Goal: Find specific page/section: Locate a particular part of the current website

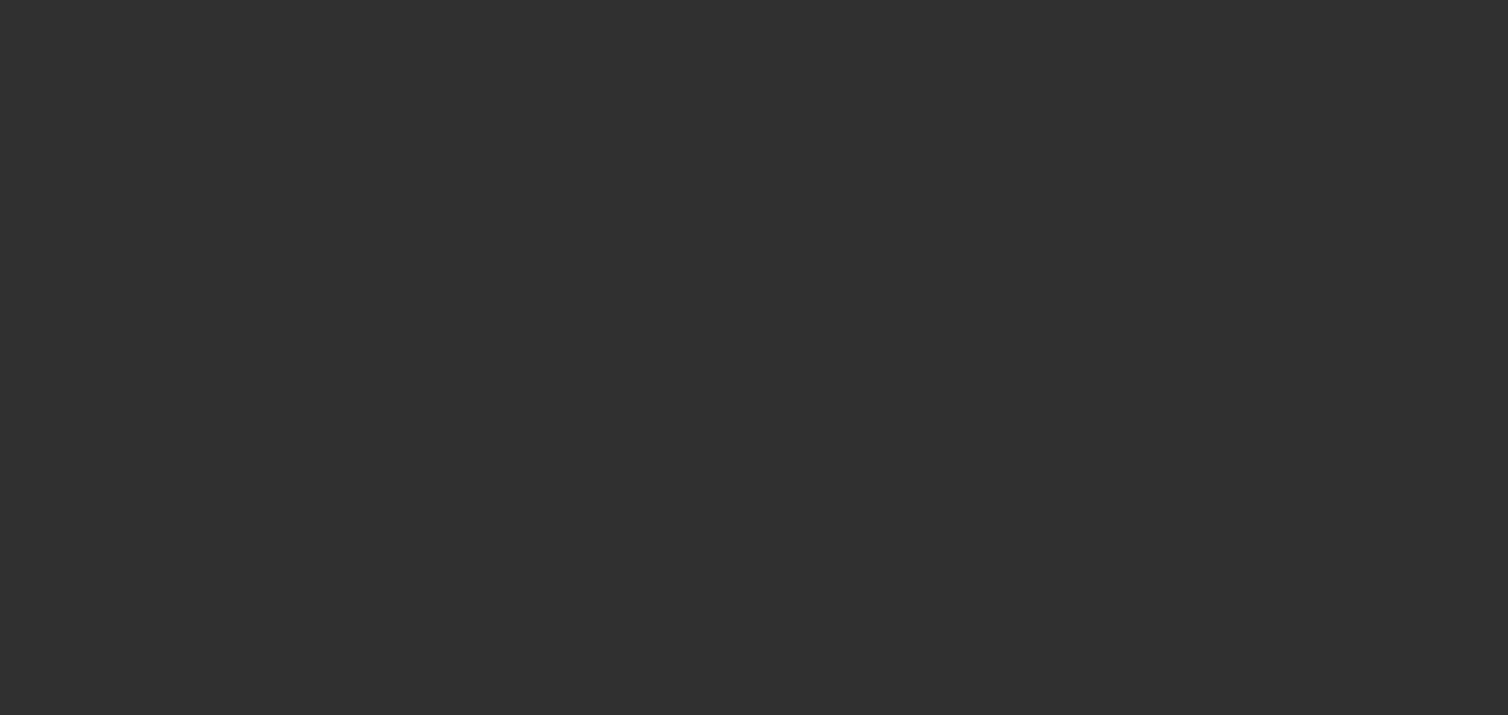
select select "10"
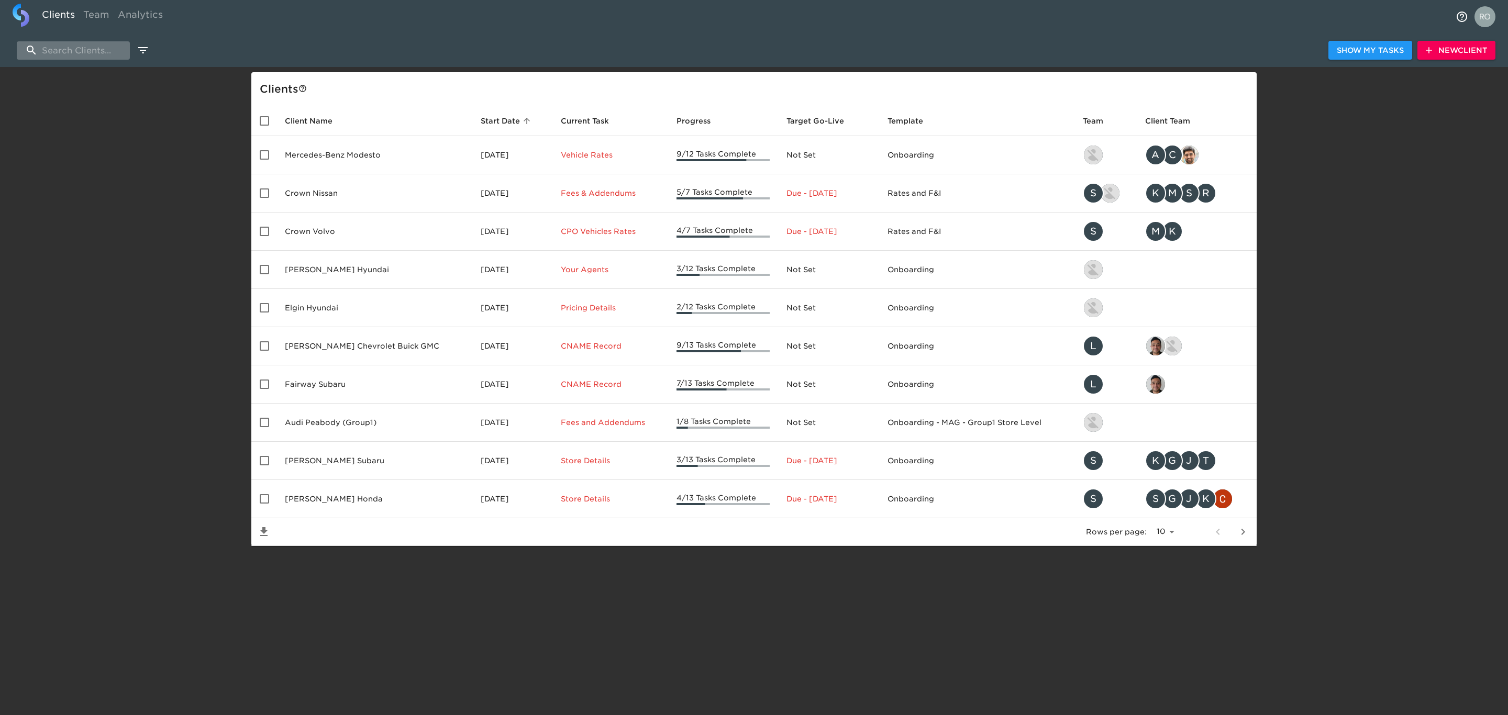
click at [81, 49] on input "search" at bounding box center [73, 50] width 113 height 18
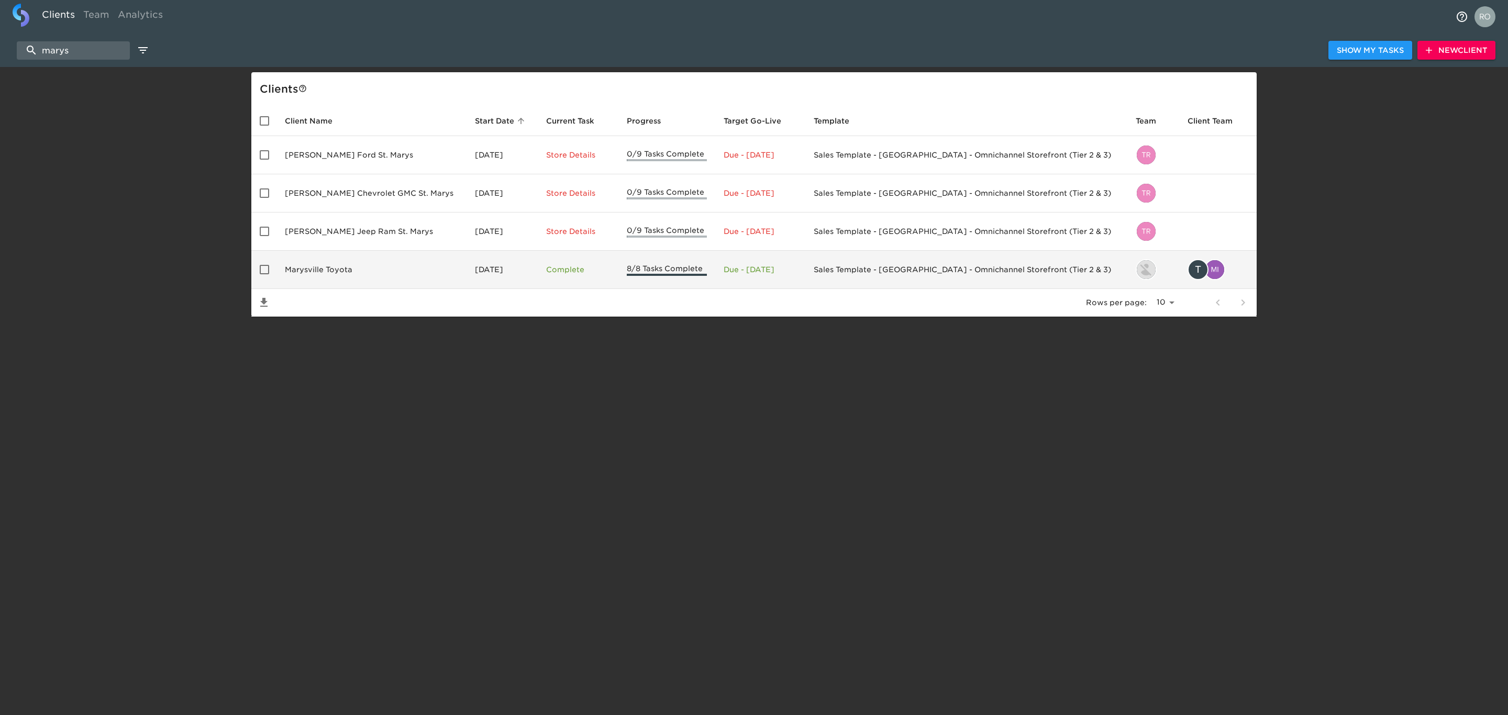
type input "marys"
click at [335, 275] on td "Marysville Toyota" at bounding box center [372, 270] width 190 height 38
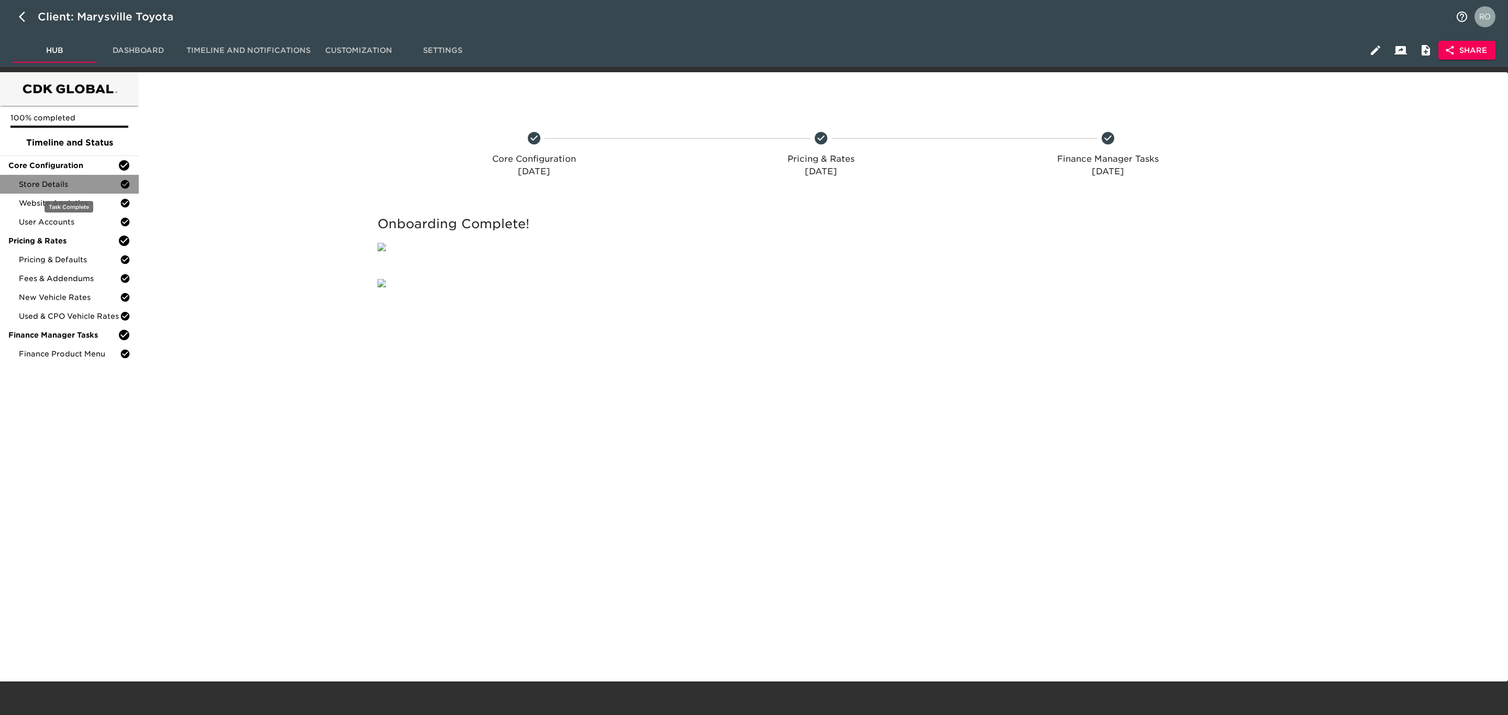
click at [90, 184] on span "Store Details" at bounding box center [69, 184] width 101 height 10
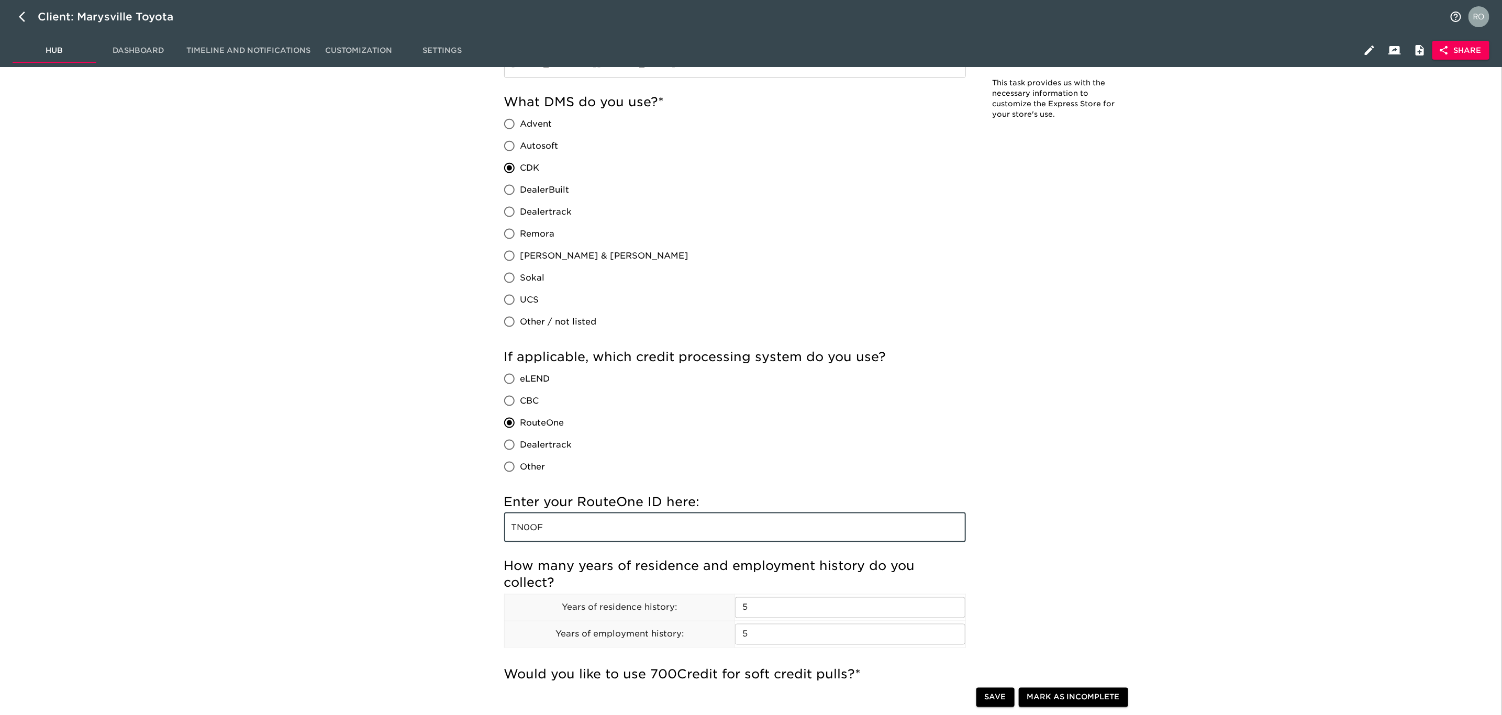
drag, startPoint x: 559, startPoint y: 531, endPoint x: 478, endPoint y: 538, distance: 81.5
click at [478, 538] on div "Store Details - Complete! Note: This task provides us with the necessary inform…" at bounding box center [818, 519] width 1356 height 2783
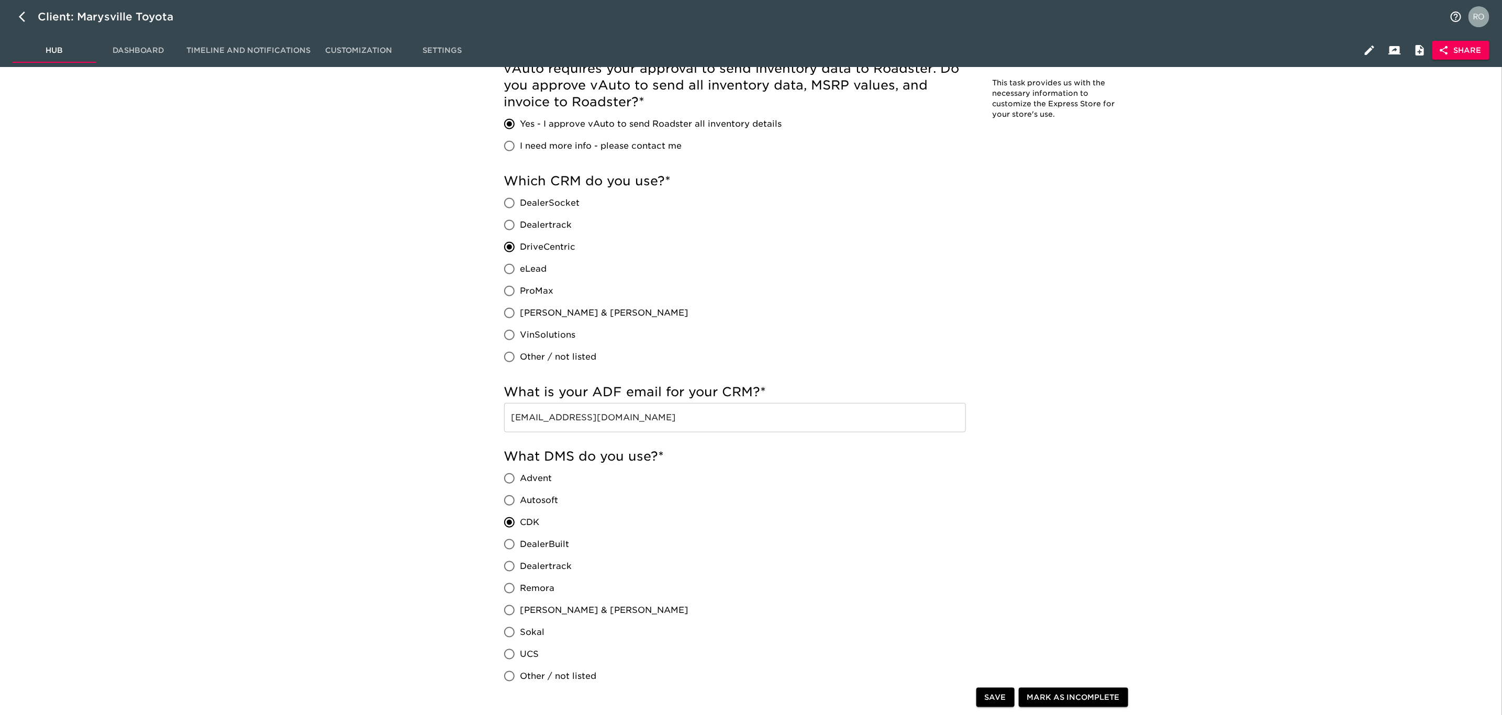
scroll to position [590, 0]
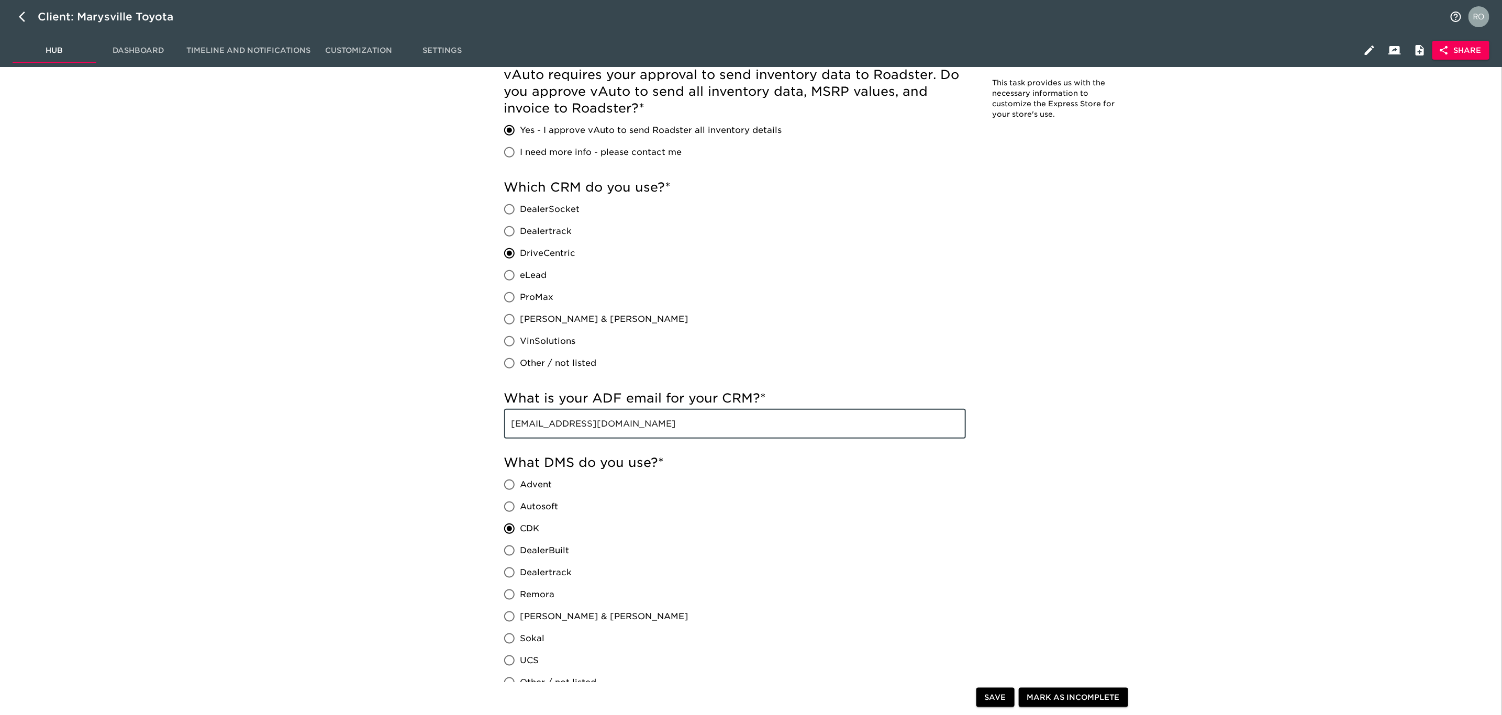
drag, startPoint x: 708, startPoint y: 426, endPoint x: 417, endPoint y: 422, distance: 290.7
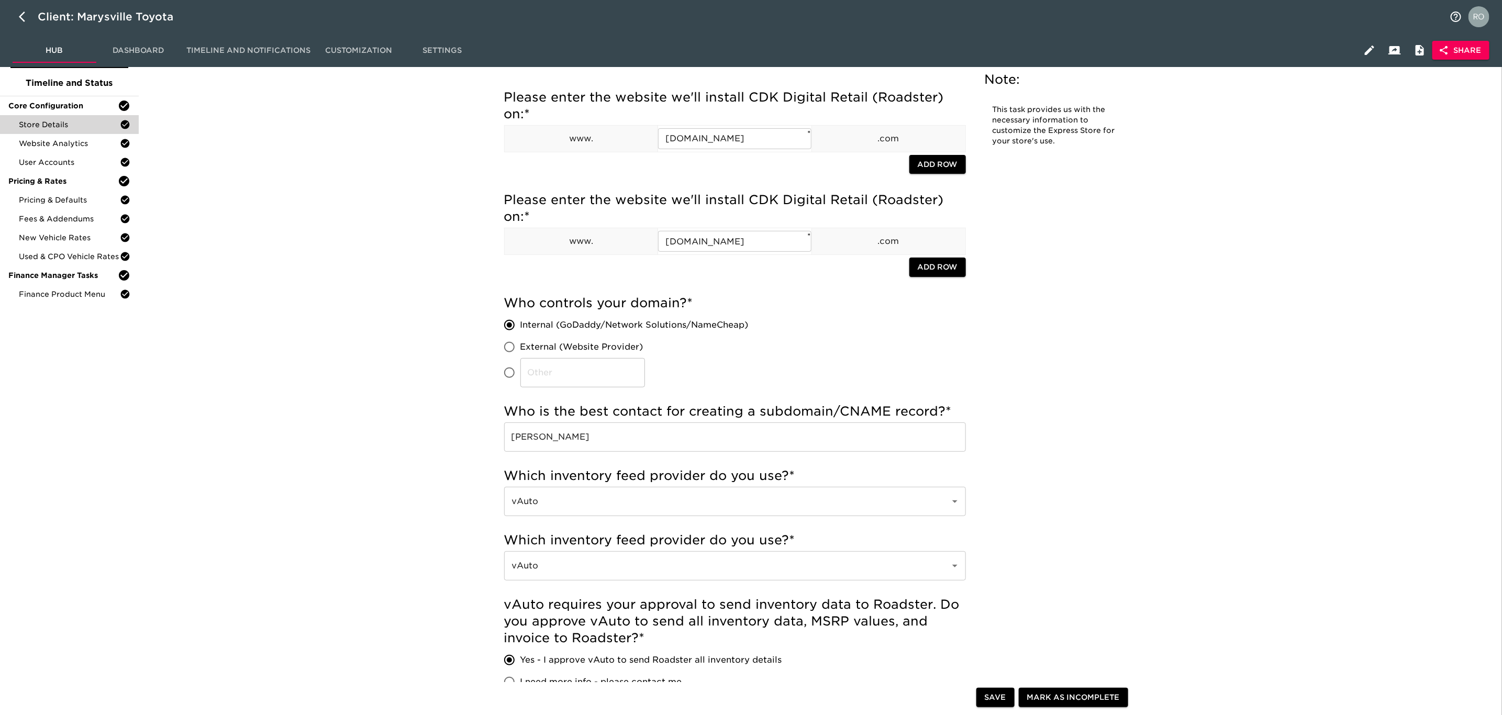
scroll to position [0, 0]
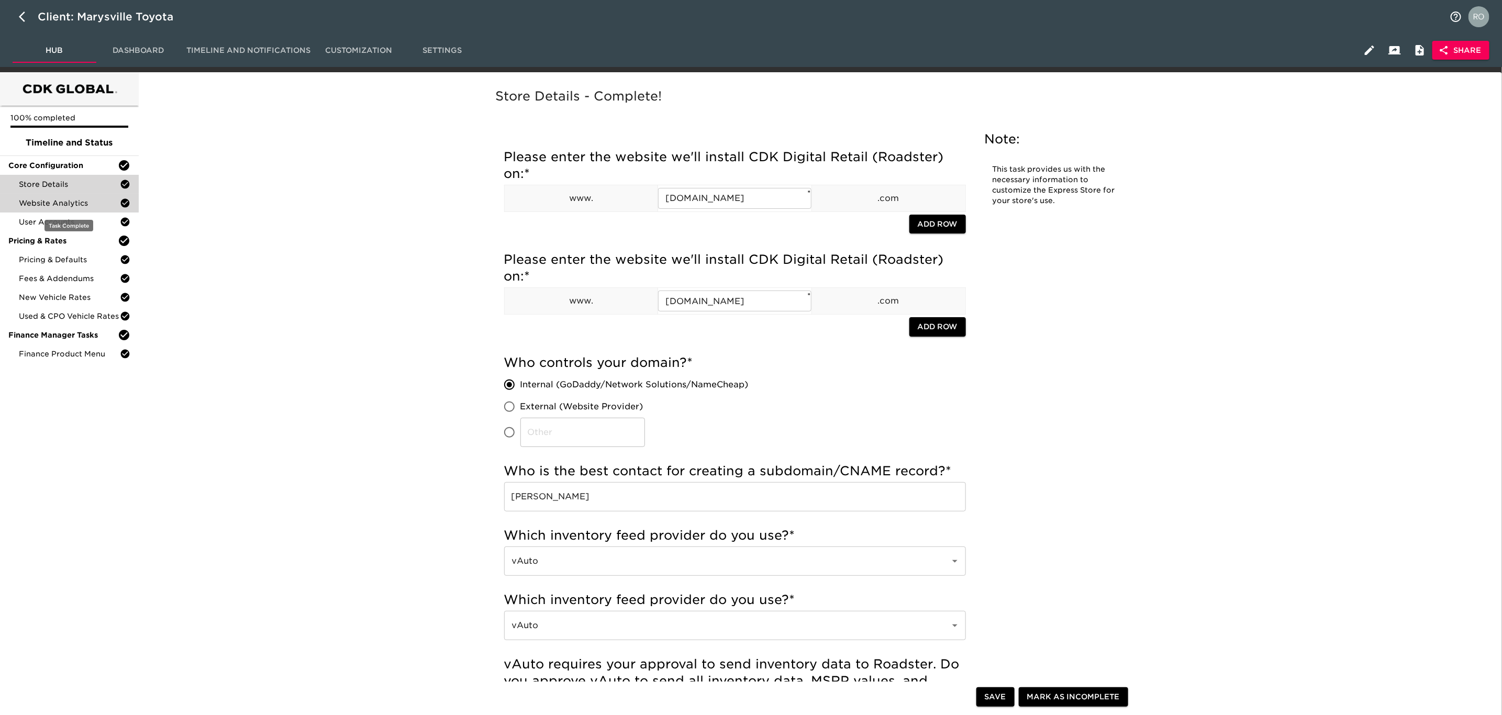
click at [66, 200] on span "Website Analytics" at bounding box center [69, 203] width 101 height 10
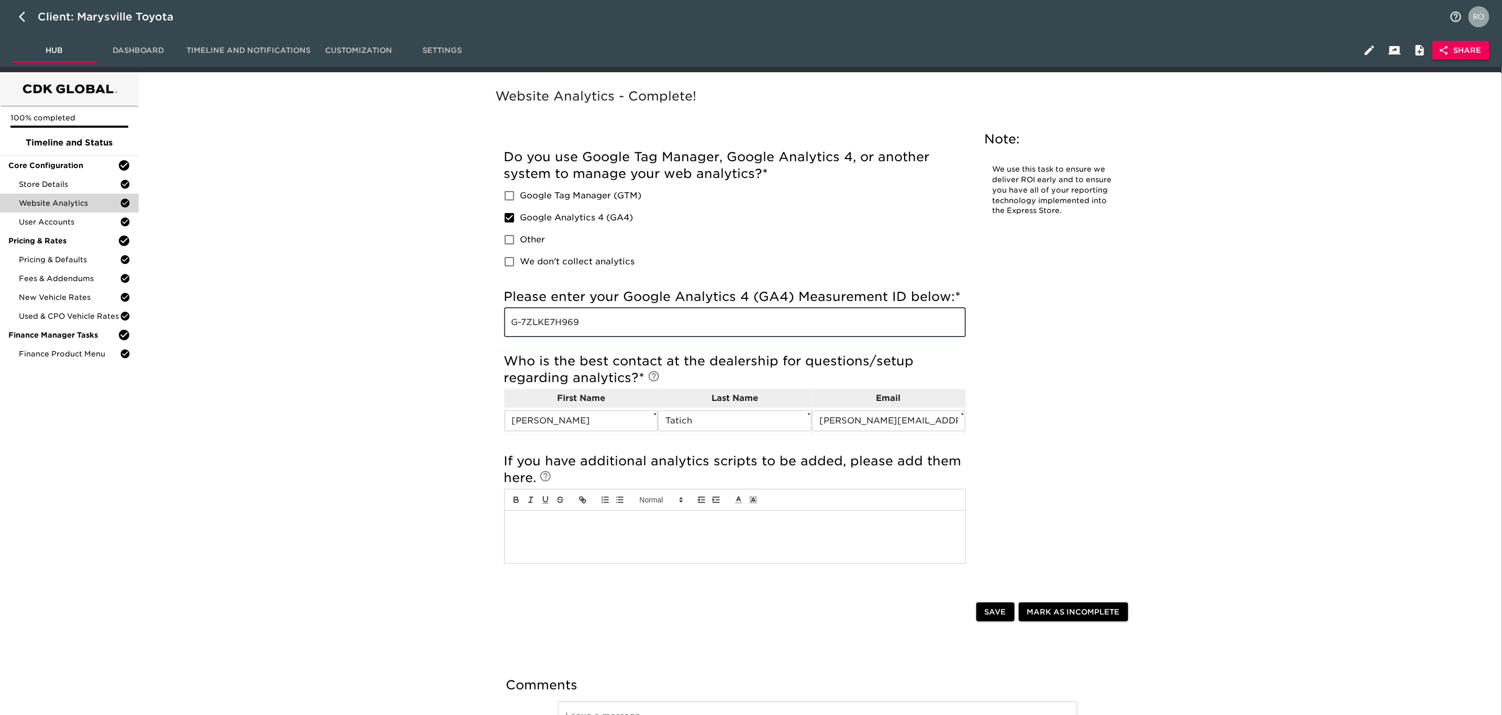
drag, startPoint x: 599, startPoint y: 323, endPoint x: 484, endPoint y: 325, distance: 114.7
click at [484, 325] on div "Website Analytics - Complete! Note: We use this task to ensure we deliver ROI e…" at bounding box center [818, 434] width 670 height 692
click at [60, 191] on div "Store Details" at bounding box center [69, 184] width 139 height 19
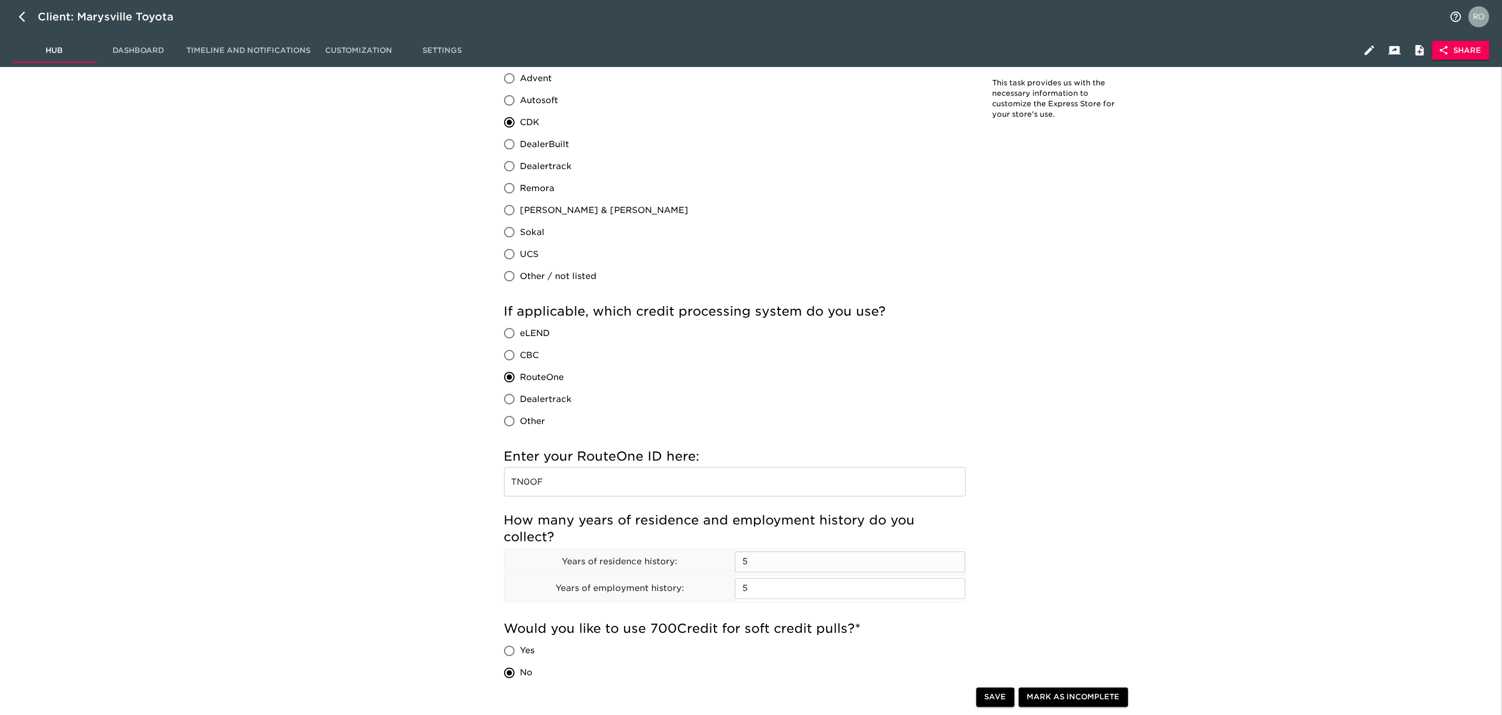
scroll to position [1021, 0]
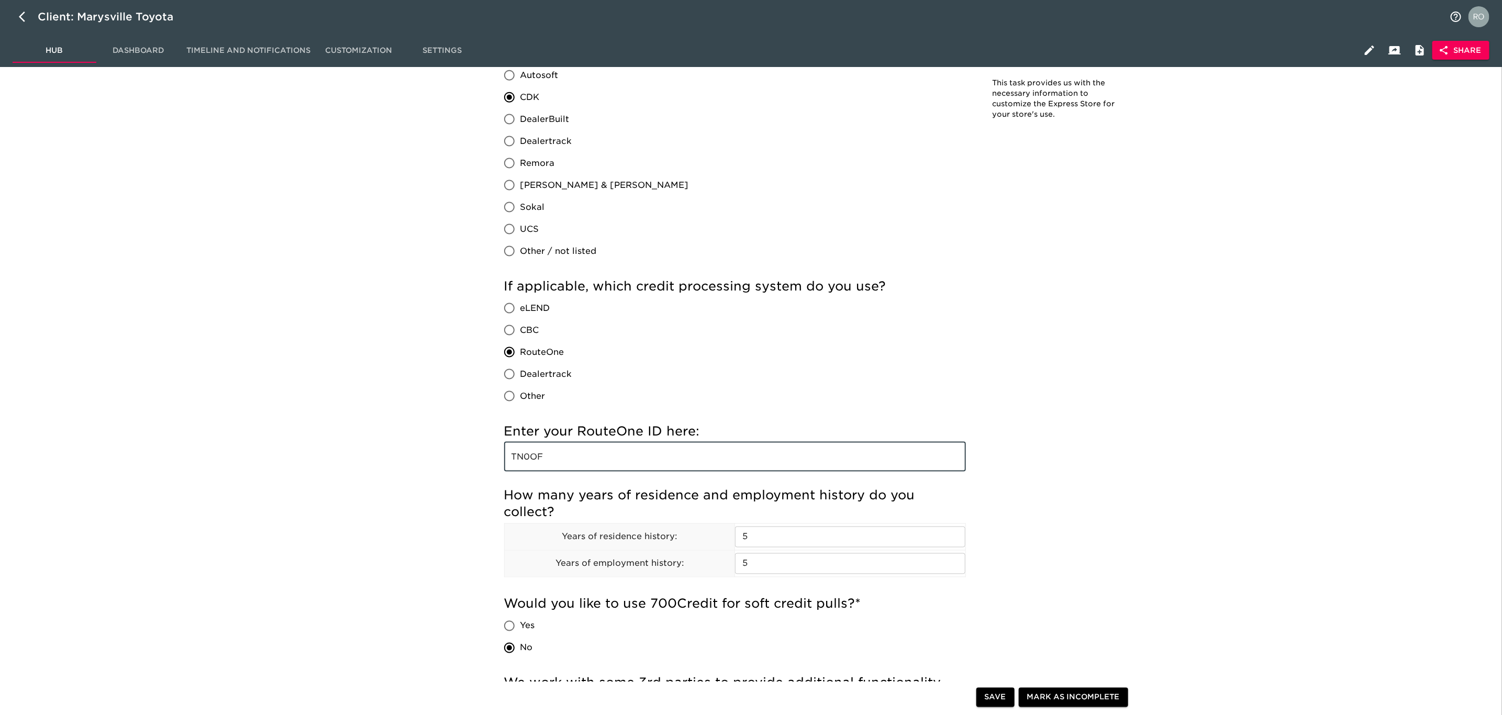
drag, startPoint x: 547, startPoint y: 459, endPoint x: 497, endPoint y: 463, distance: 50.0
click at [497, 463] on div "Incomplete: We can integrate a new inventory provider, but it can sometimes tak…" at bounding box center [735, 381] width 479 height 2534
click at [27, 14] on icon "button" at bounding box center [25, 16] width 13 height 13
select select "10"
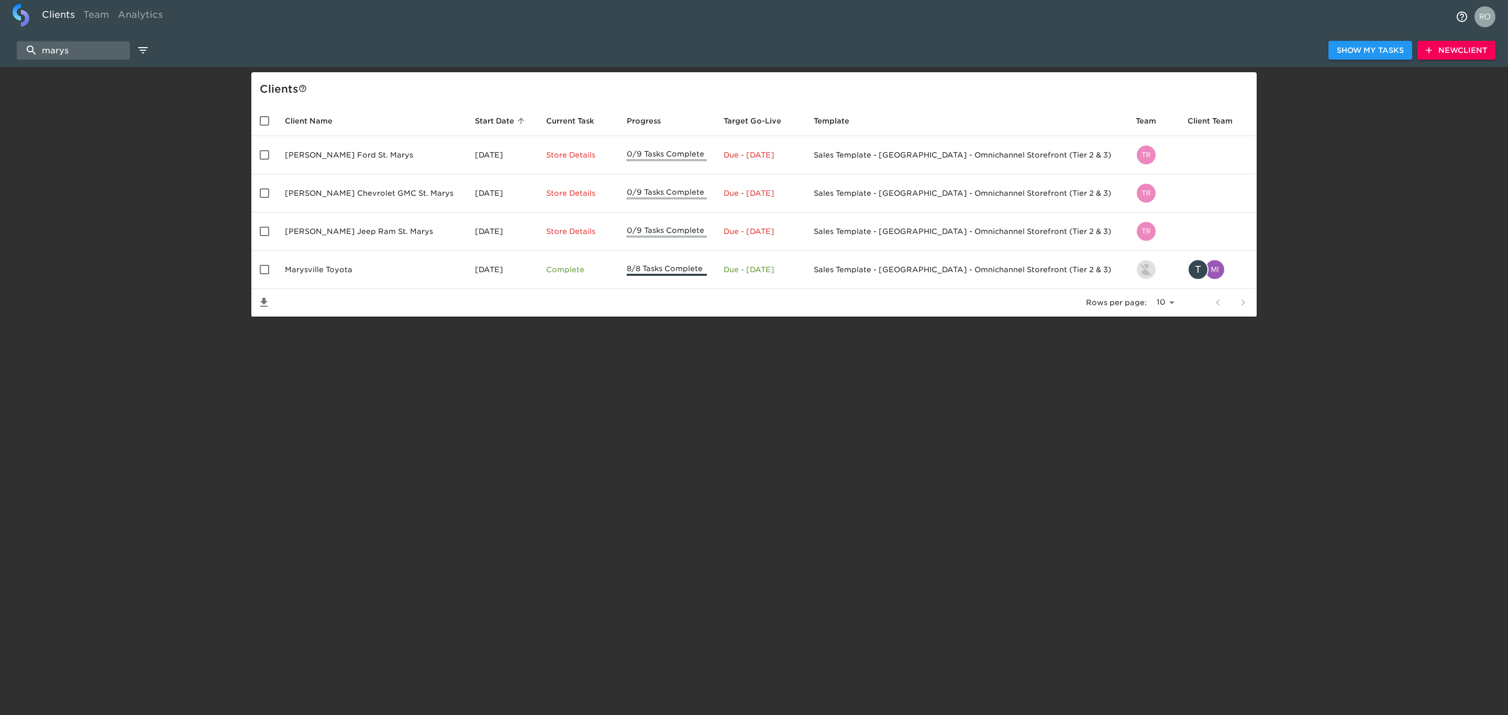
drag, startPoint x: 76, startPoint y: 52, endPoint x: 4, endPoint y: 63, distance: 73.1
click at [4, 63] on div "marys Show My Tasks New Client" at bounding box center [754, 51] width 1508 height 34
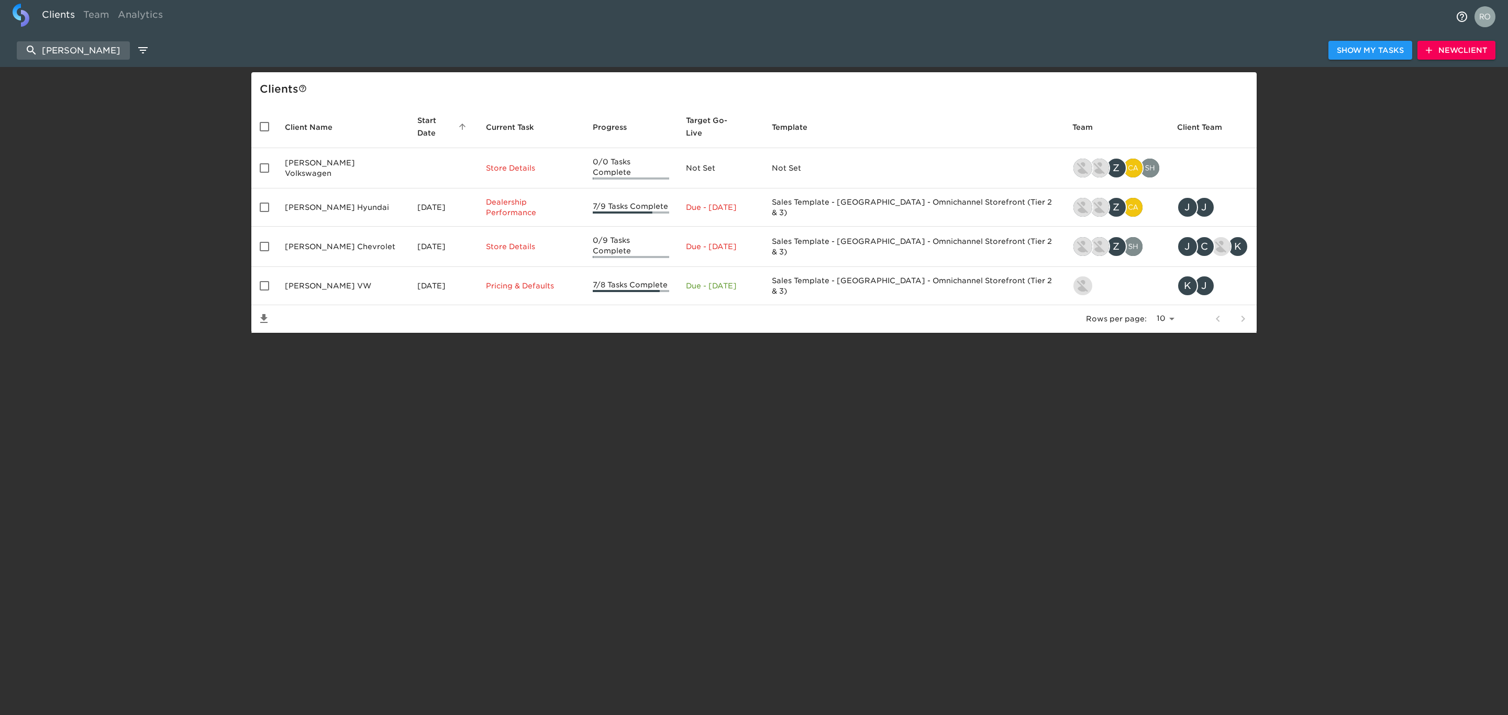
drag, startPoint x: -38, startPoint y: 36, endPoint x: -52, endPoint y: 36, distance: 14.1
click at [0, 36] on html "Clients Team Analytics [PERSON_NAME] Show My Tasks New Client Client s Client N…" at bounding box center [754, 183] width 1508 height 367
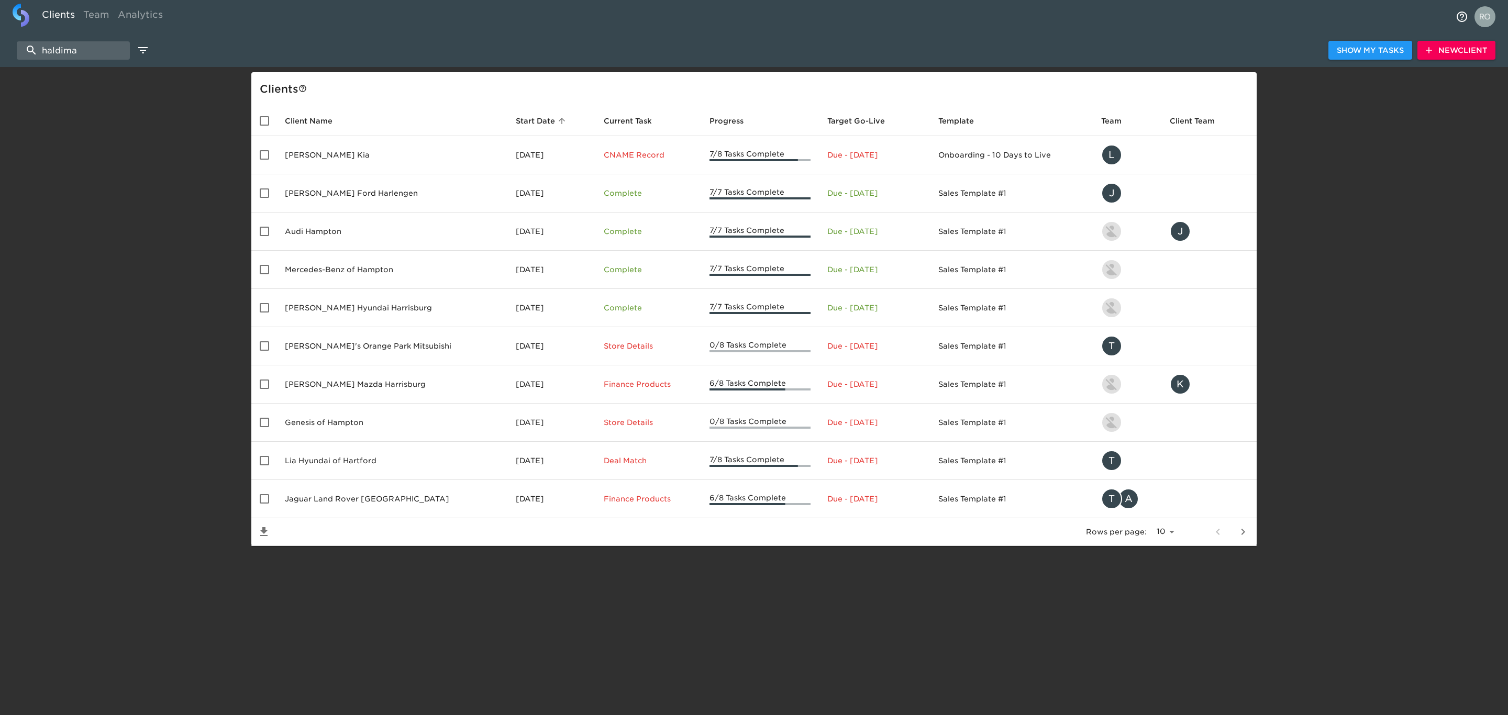
type input "[PERSON_NAME]"
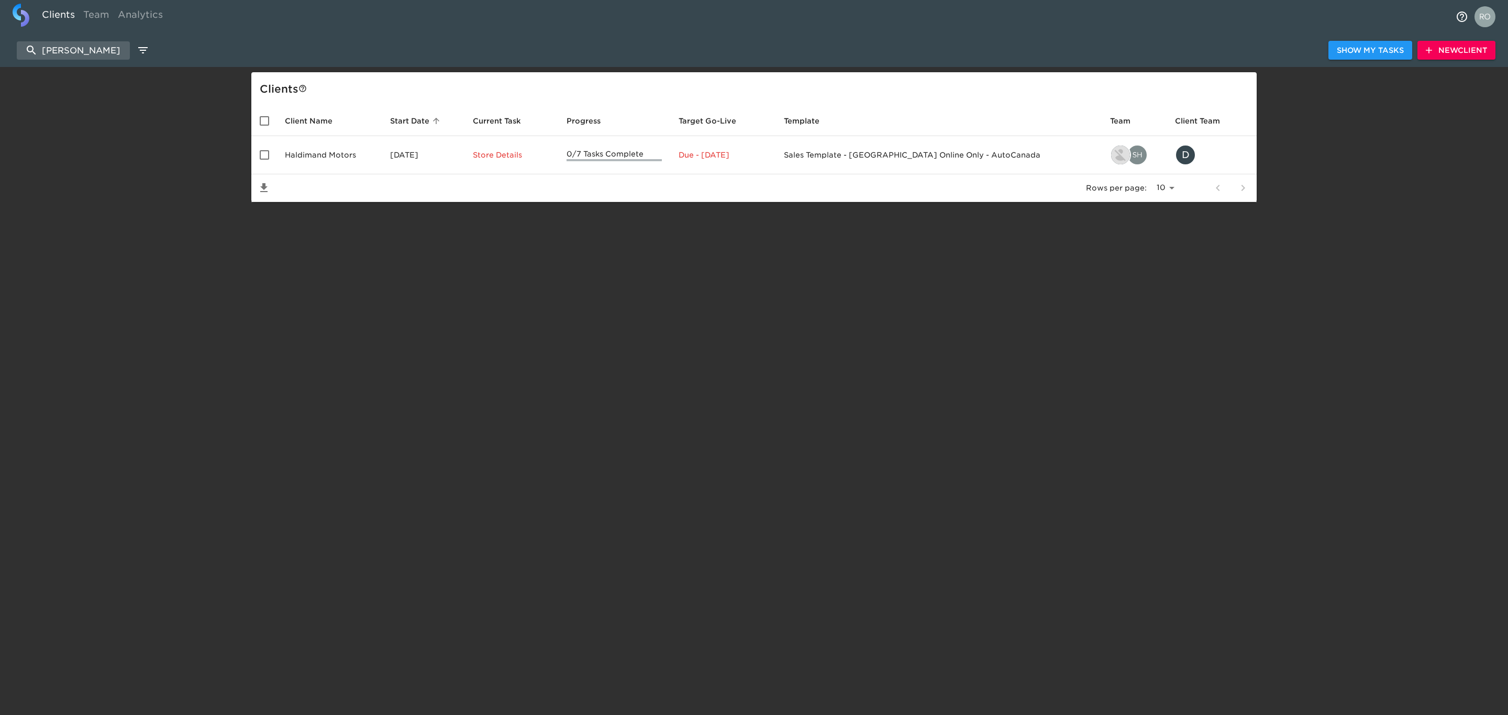
drag, startPoint x: 106, startPoint y: 47, endPoint x: -56, endPoint y: 38, distance: 162.1
click at [0, 38] on html "Clients Team Analytics [PERSON_NAME] Show My Tasks New Client Client s Client N…" at bounding box center [754, 118] width 1508 height 236
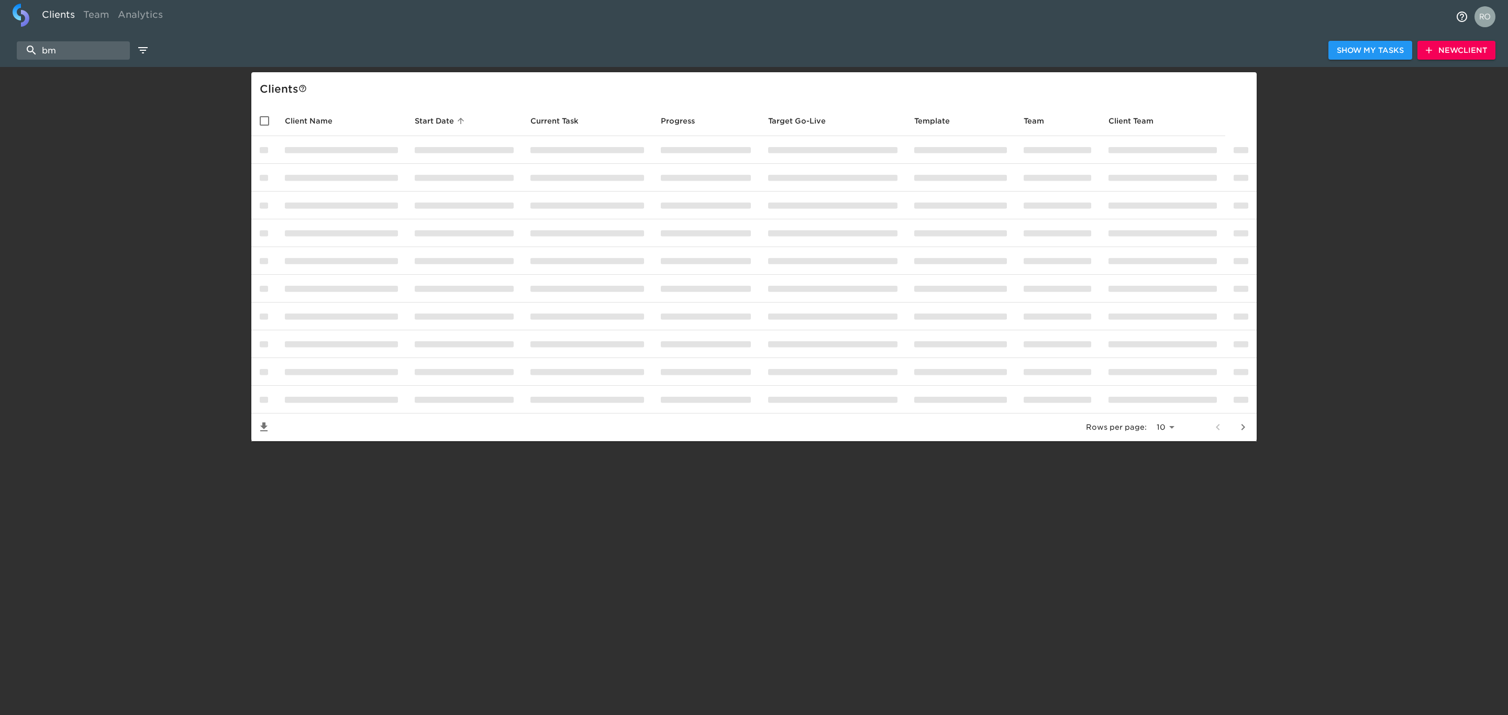
type input "b"
type input "g"
type input "n"
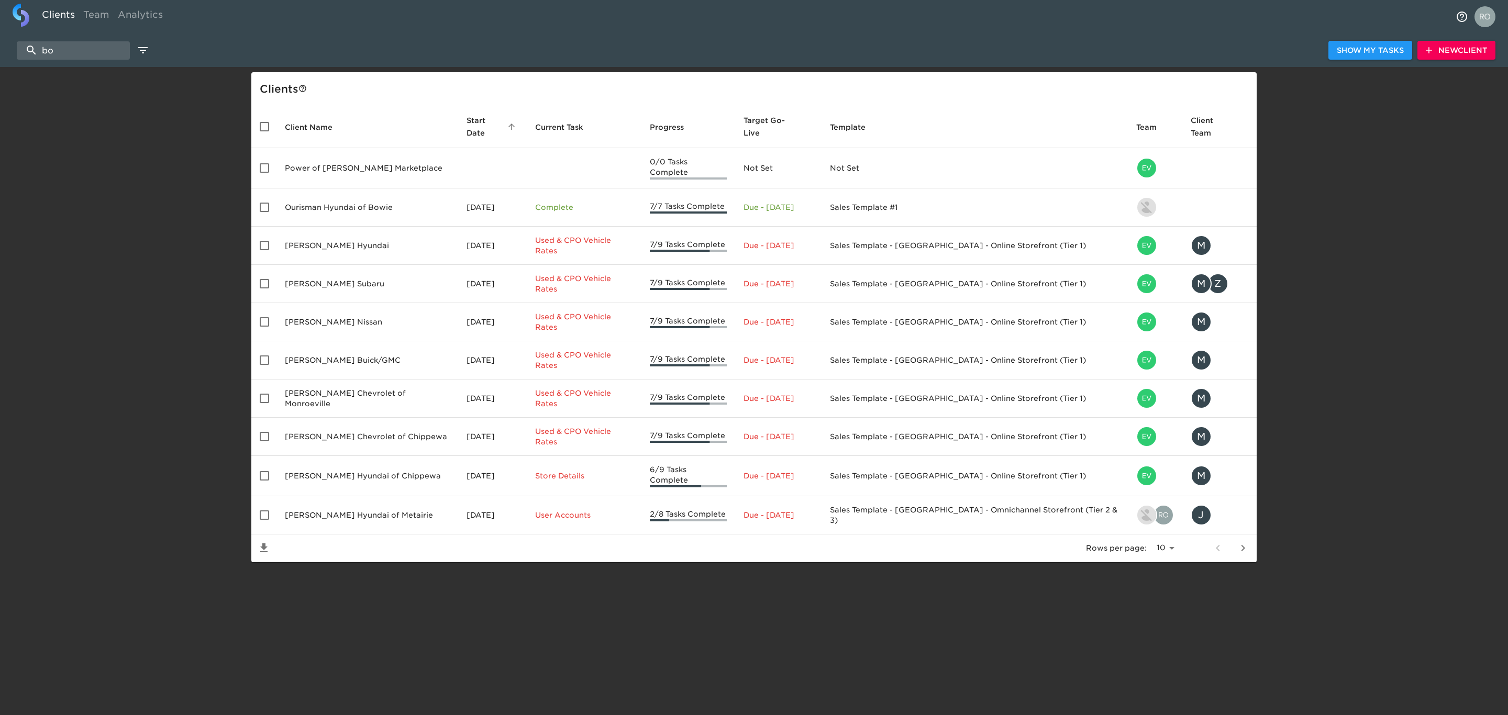
type input "b"
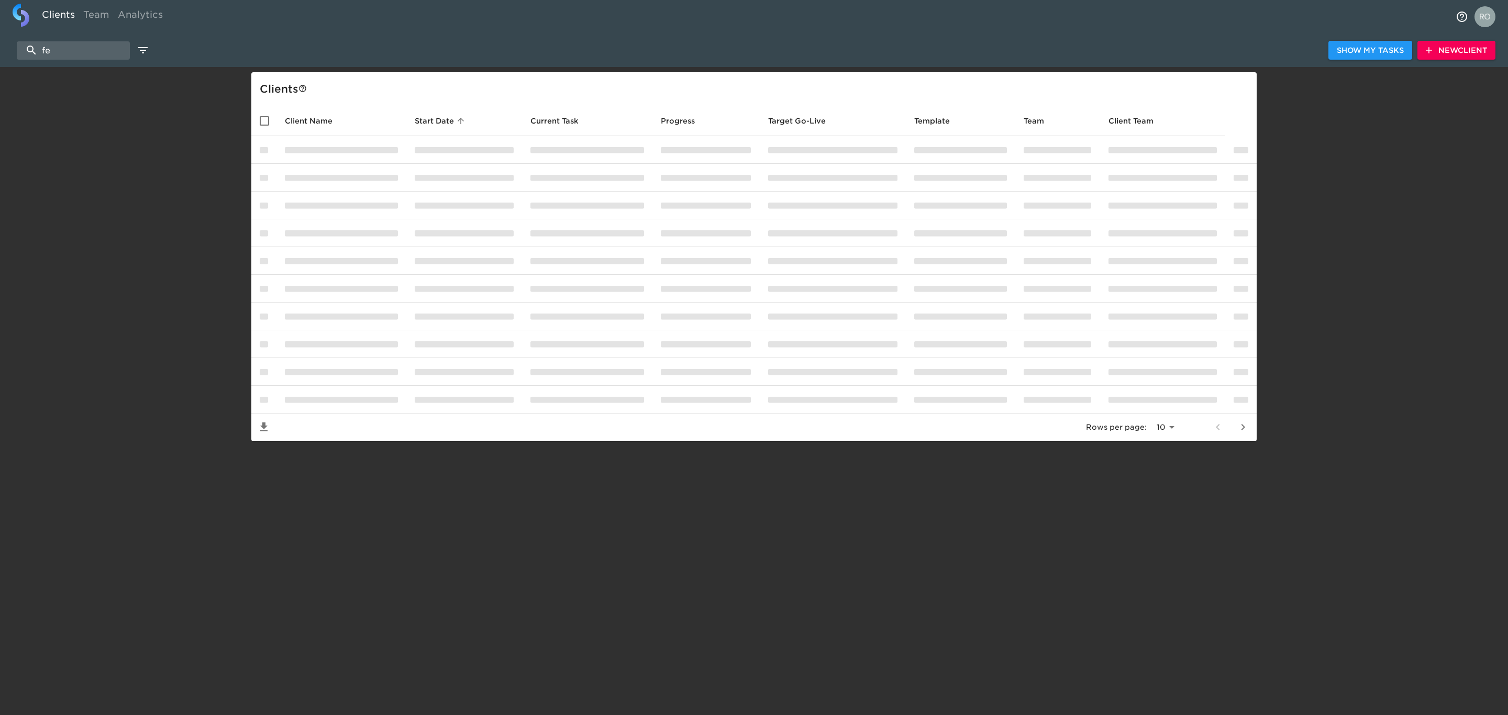
type input "f"
type input "a"
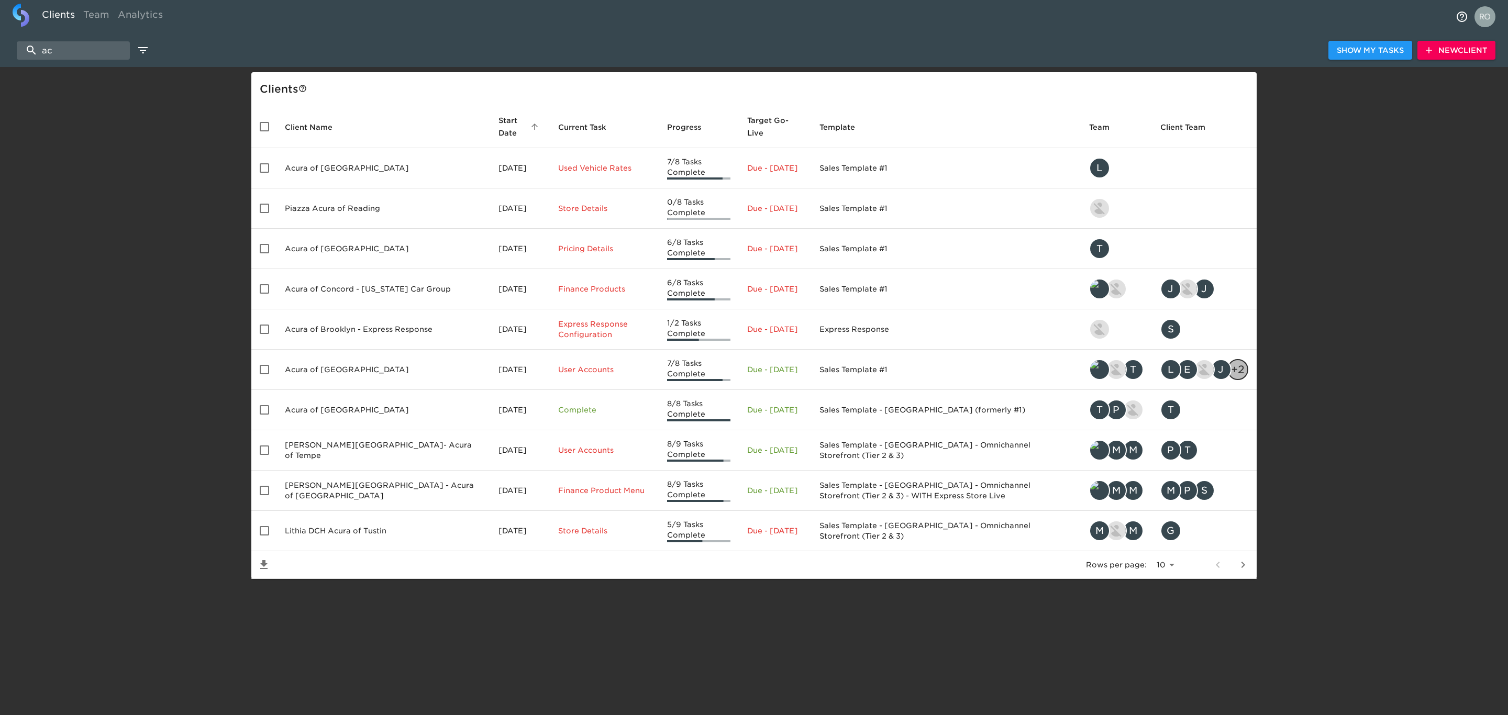
type input "a"
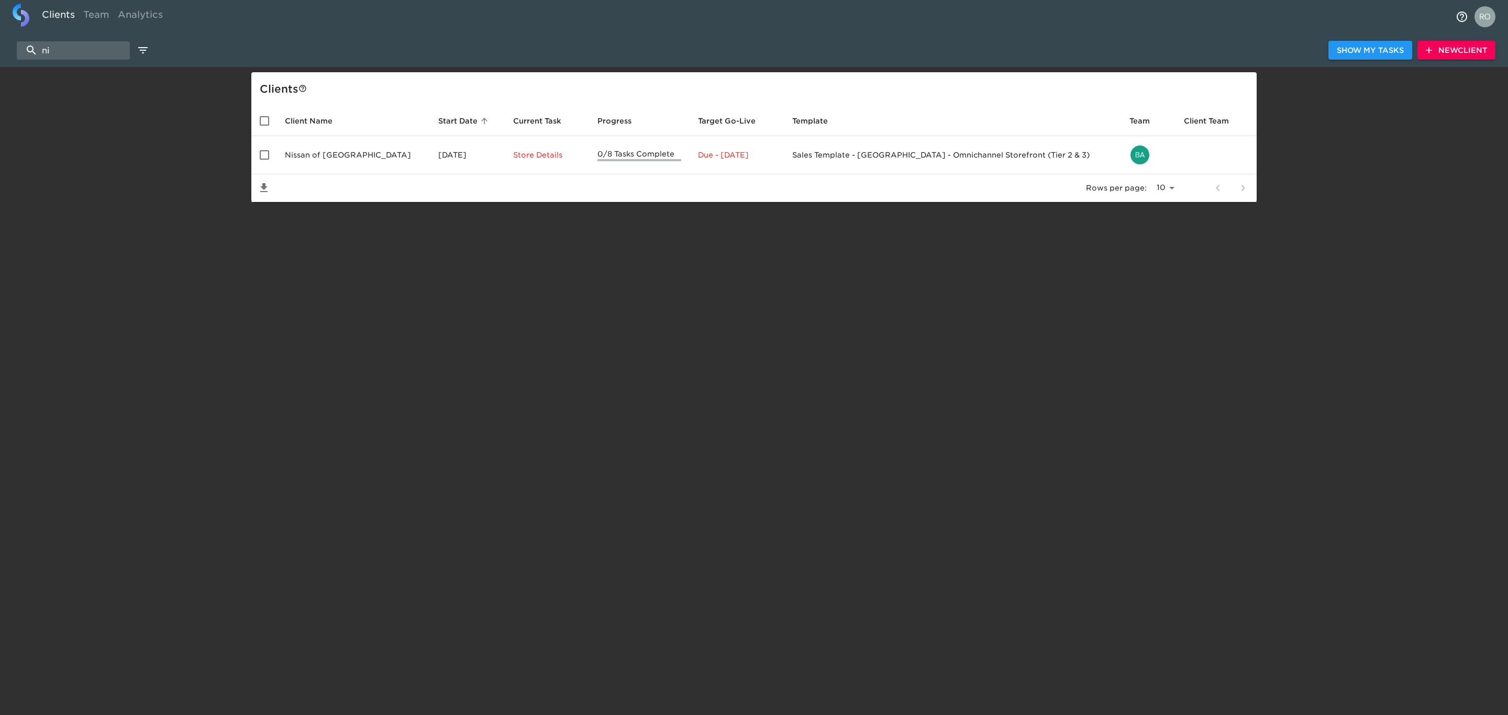
type input "n"
type input "s"
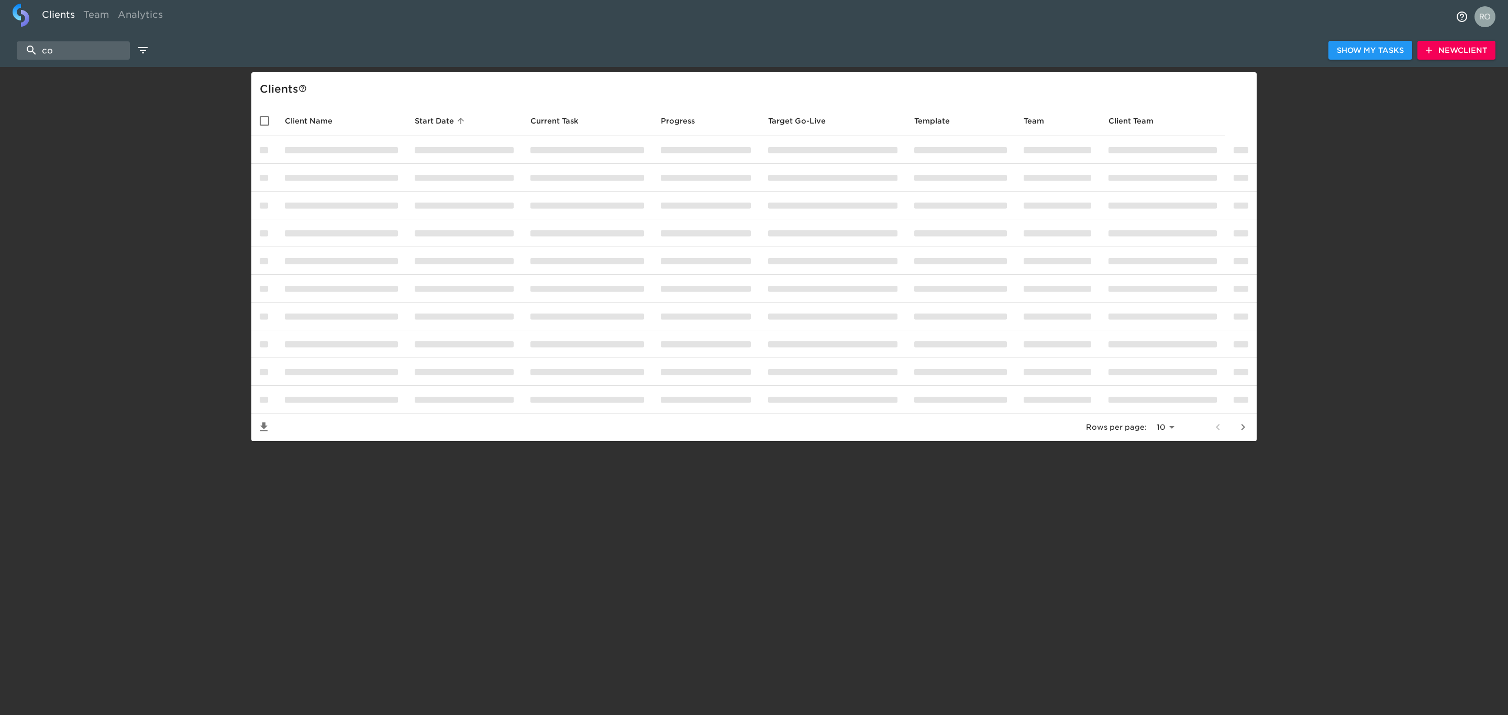
type input "c"
type input "h"
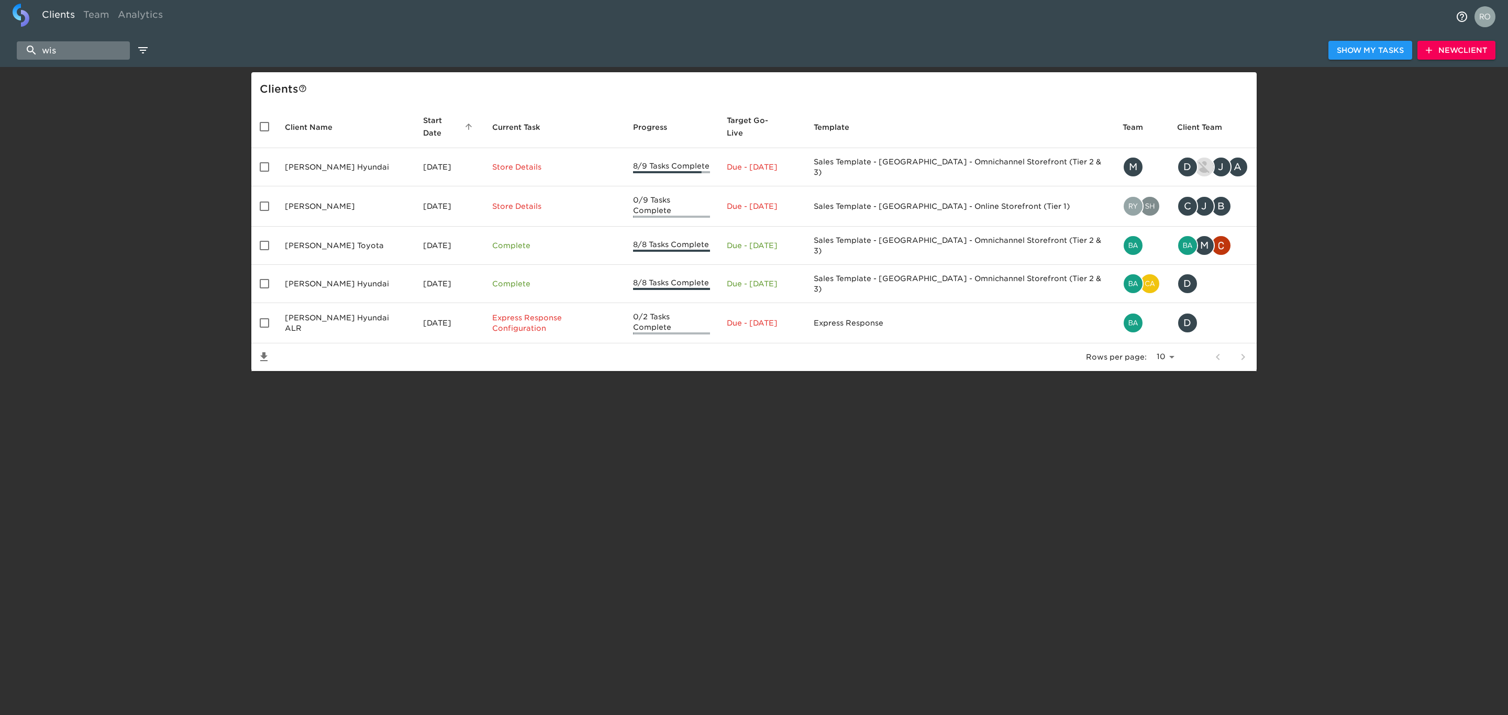
drag, startPoint x: 93, startPoint y: 47, endPoint x: 20, endPoint y: 51, distance: 72.4
click at [20, 51] on input "wis" at bounding box center [73, 50] width 113 height 18
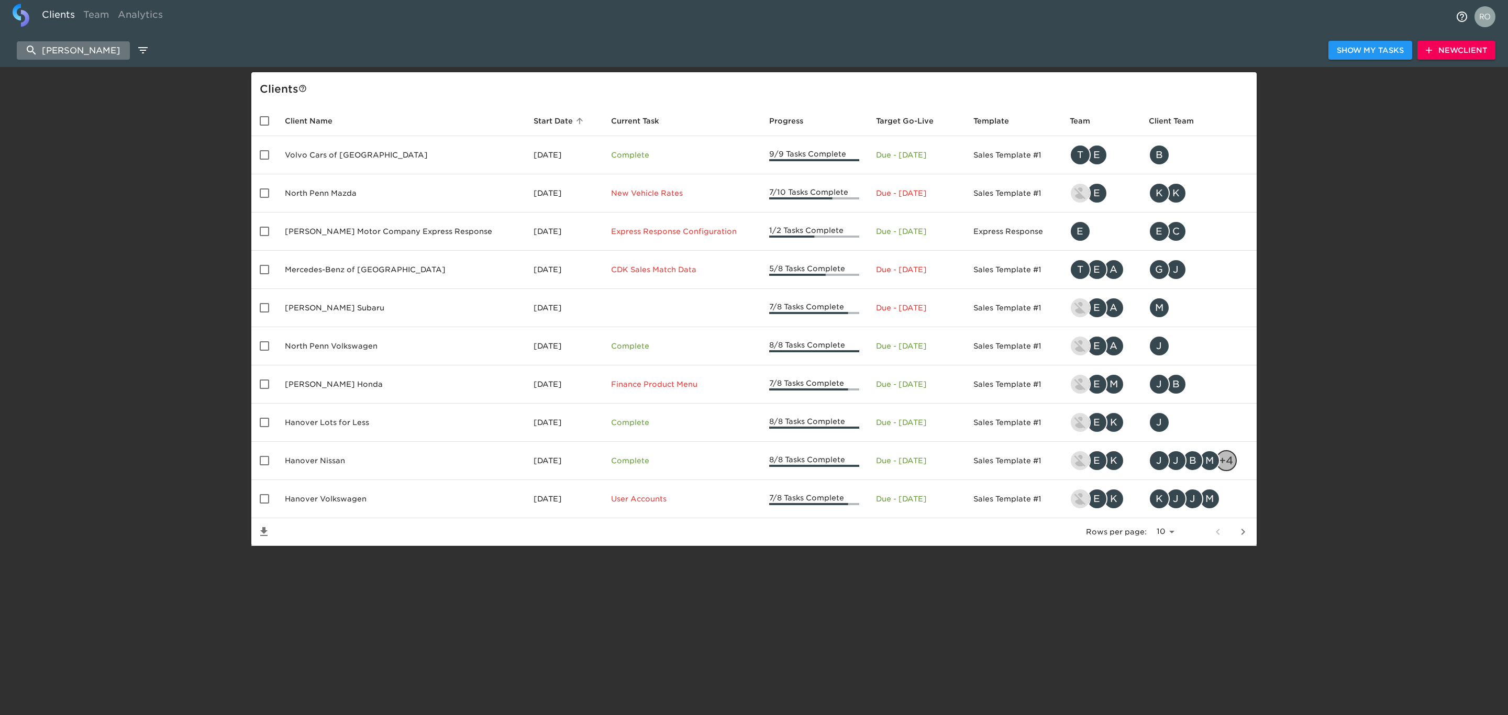
type input "[PERSON_NAME]"
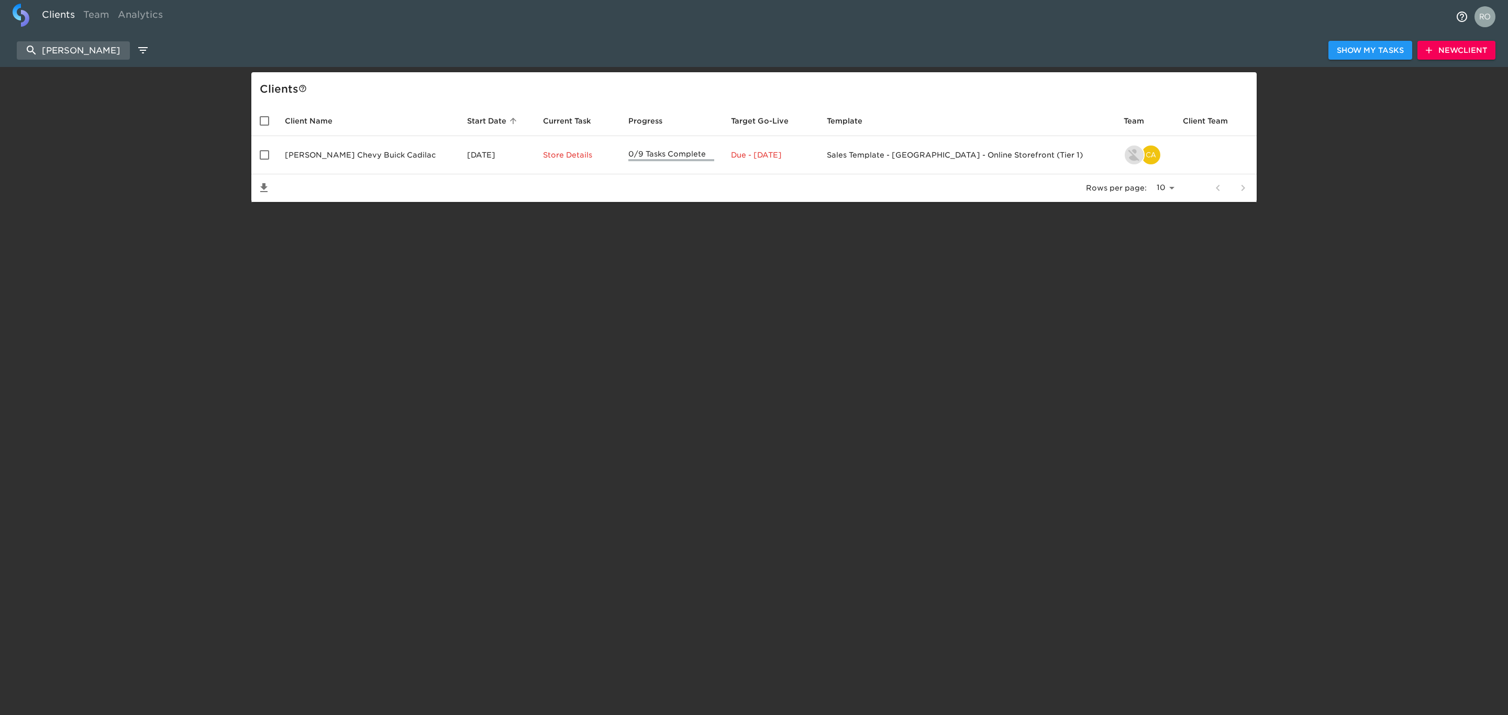
drag, startPoint x: 96, startPoint y: 41, endPoint x: -8, endPoint y: 58, distance: 105.6
click at [0, 58] on html "Clients Team Analytics [PERSON_NAME] My Tasks New Client Client s Client Name S…" at bounding box center [754, 118] width 1508 height 236
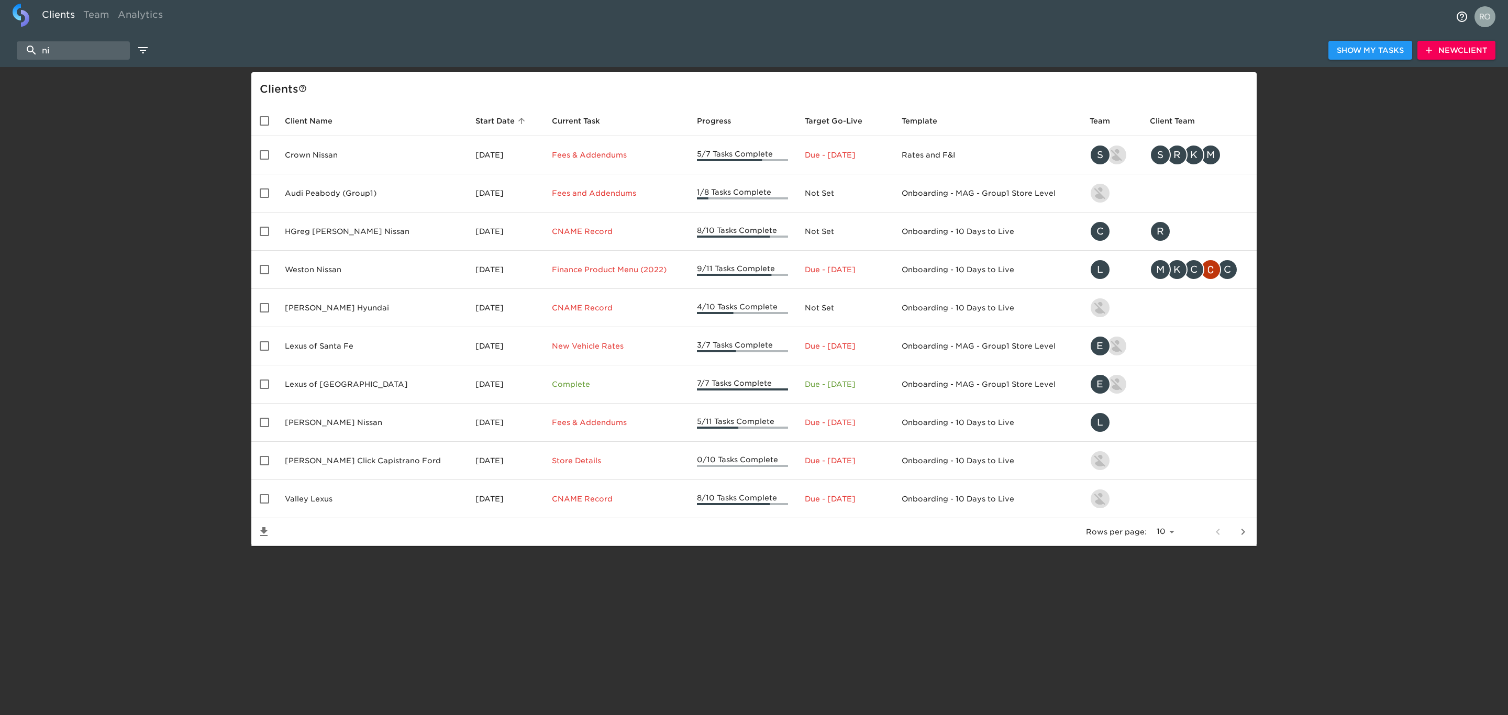
type input "n"
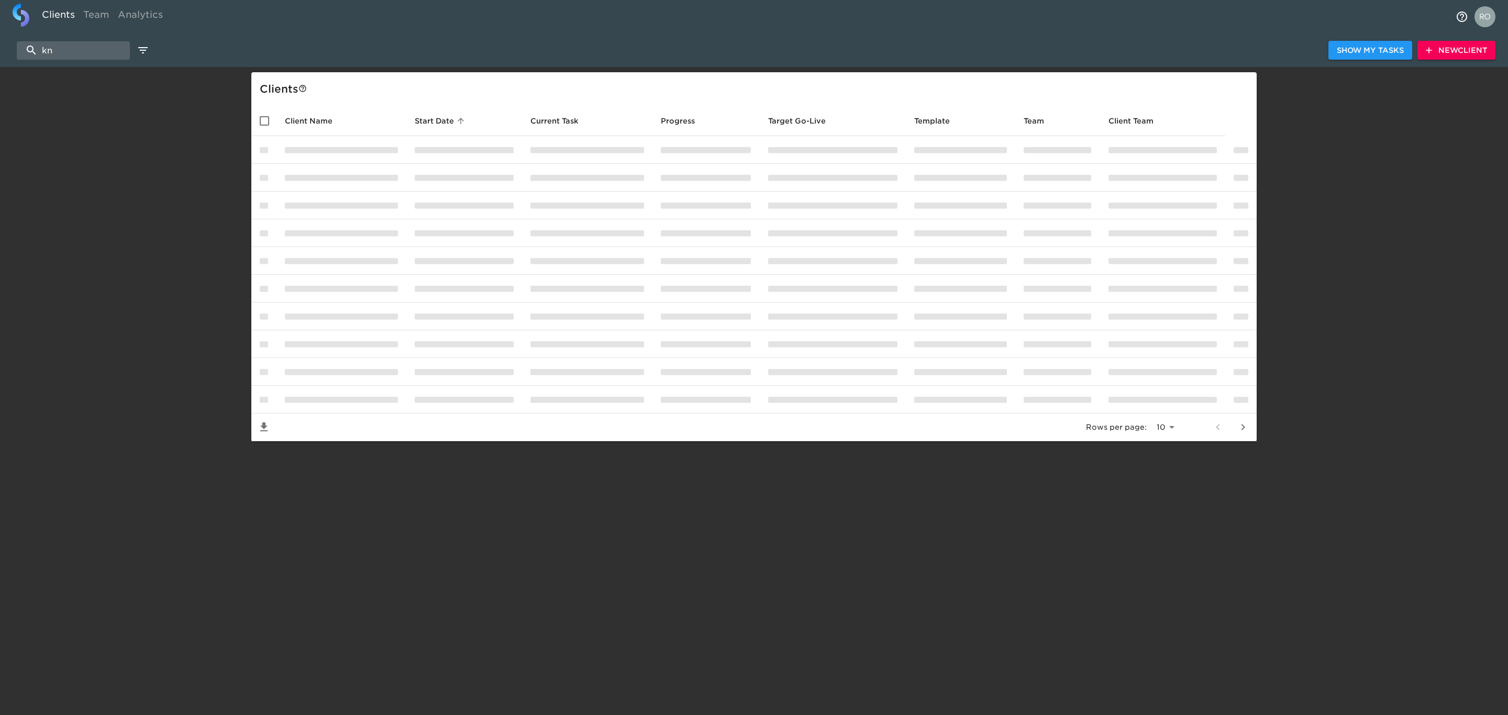
type input "k"
type input "g"
type input "t"
type input "c"
type input "n"
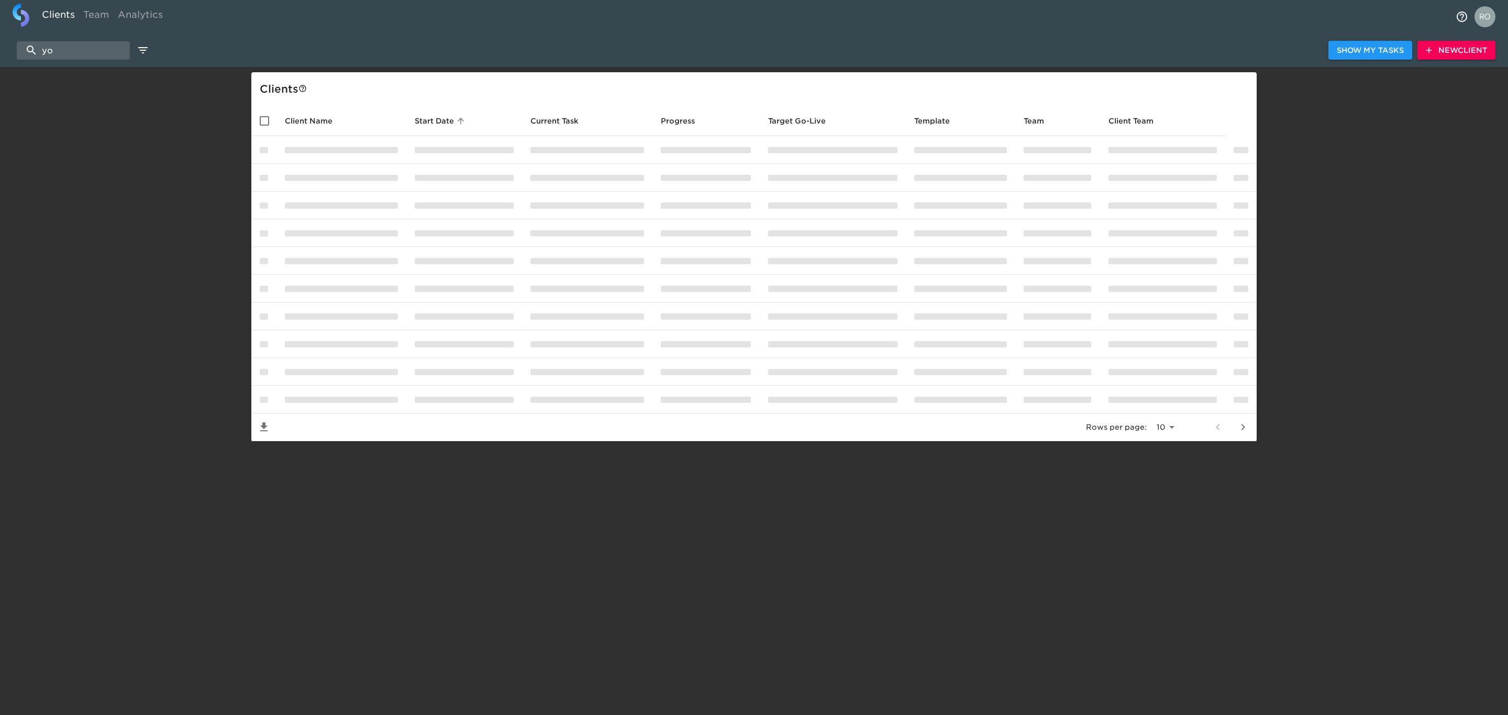
type input "y"
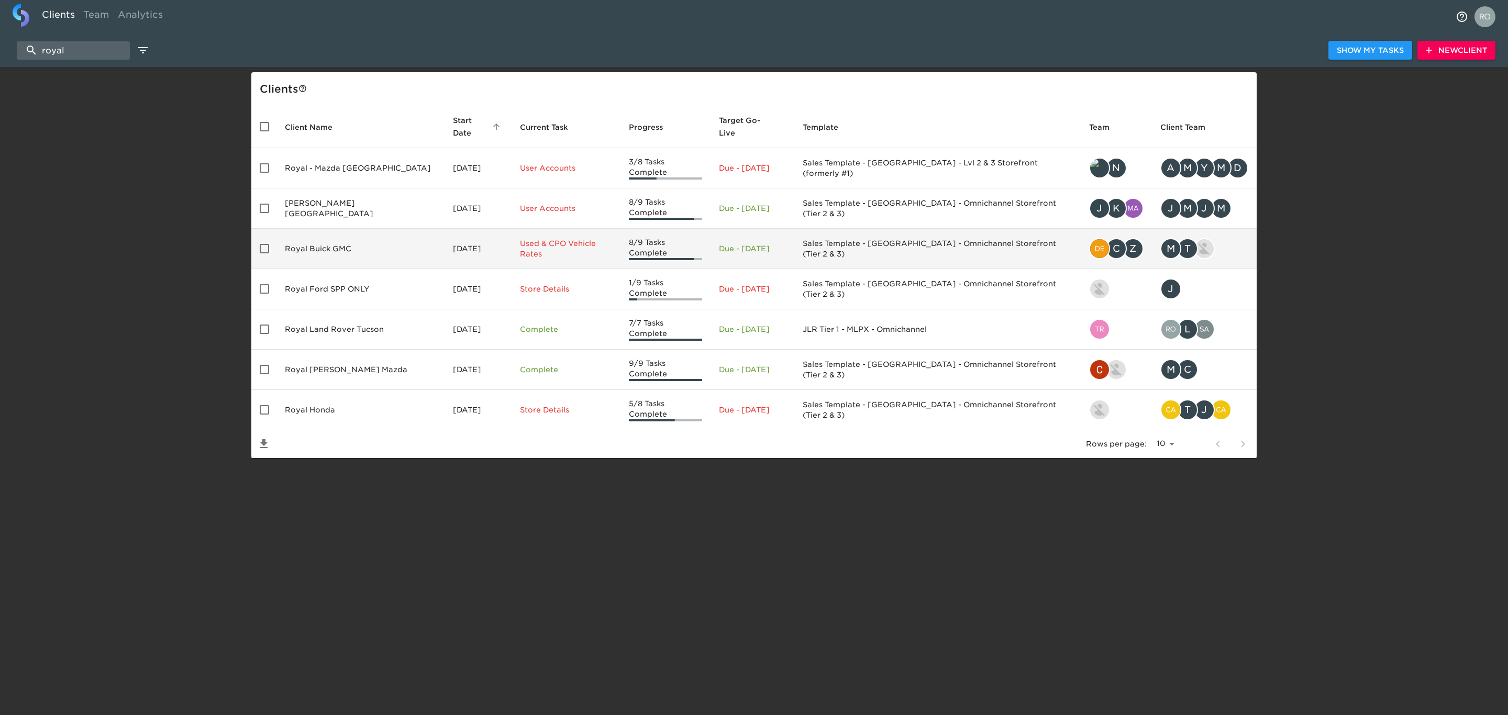
type input "royal"
click at [386, 229] on td "Royal Buick GMC" at bounding box center [361, 249] width 168 height 40
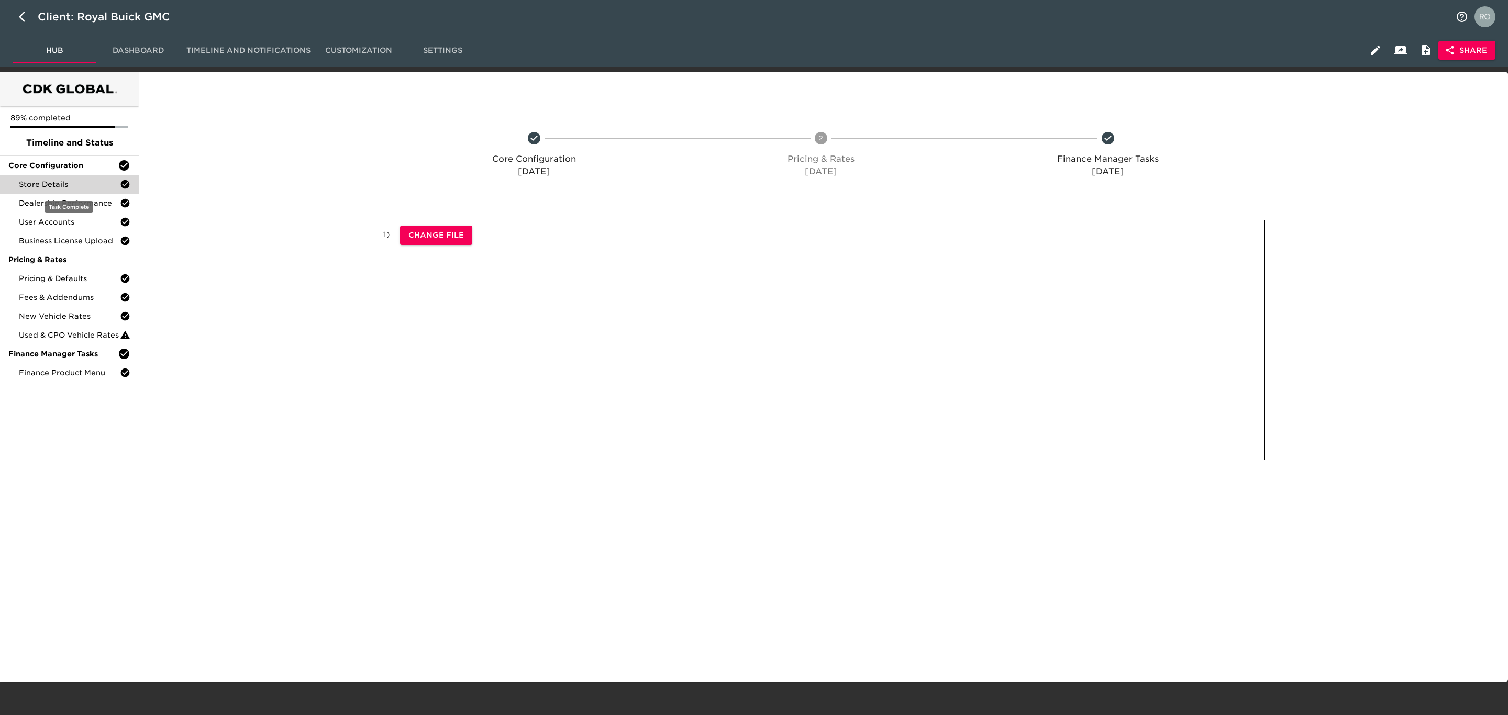
click at [57, 184] on span "Store Details" at bounding box center [69, 184] width 101 height 10
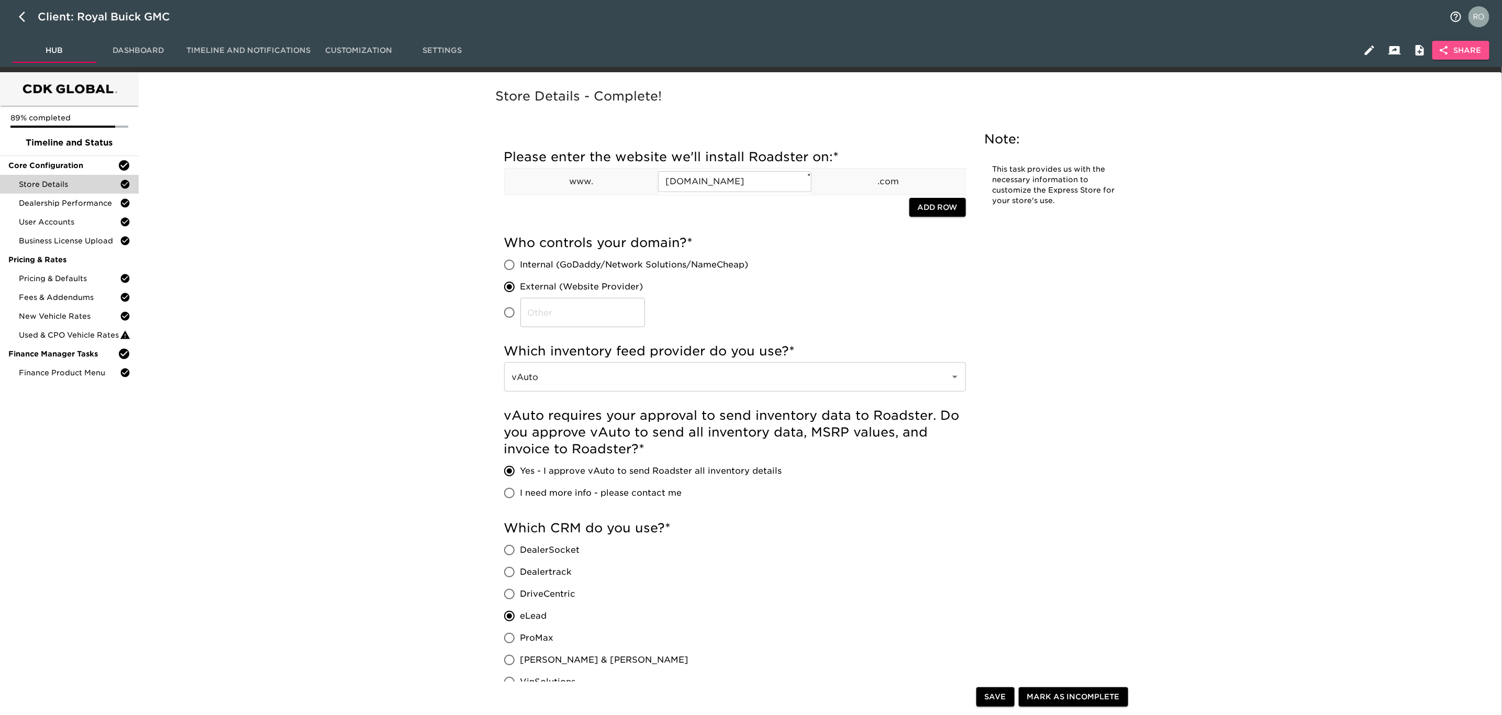
click at [1443, 50] on icon "button" at bounding box center [1445, 50] width 8 height 9
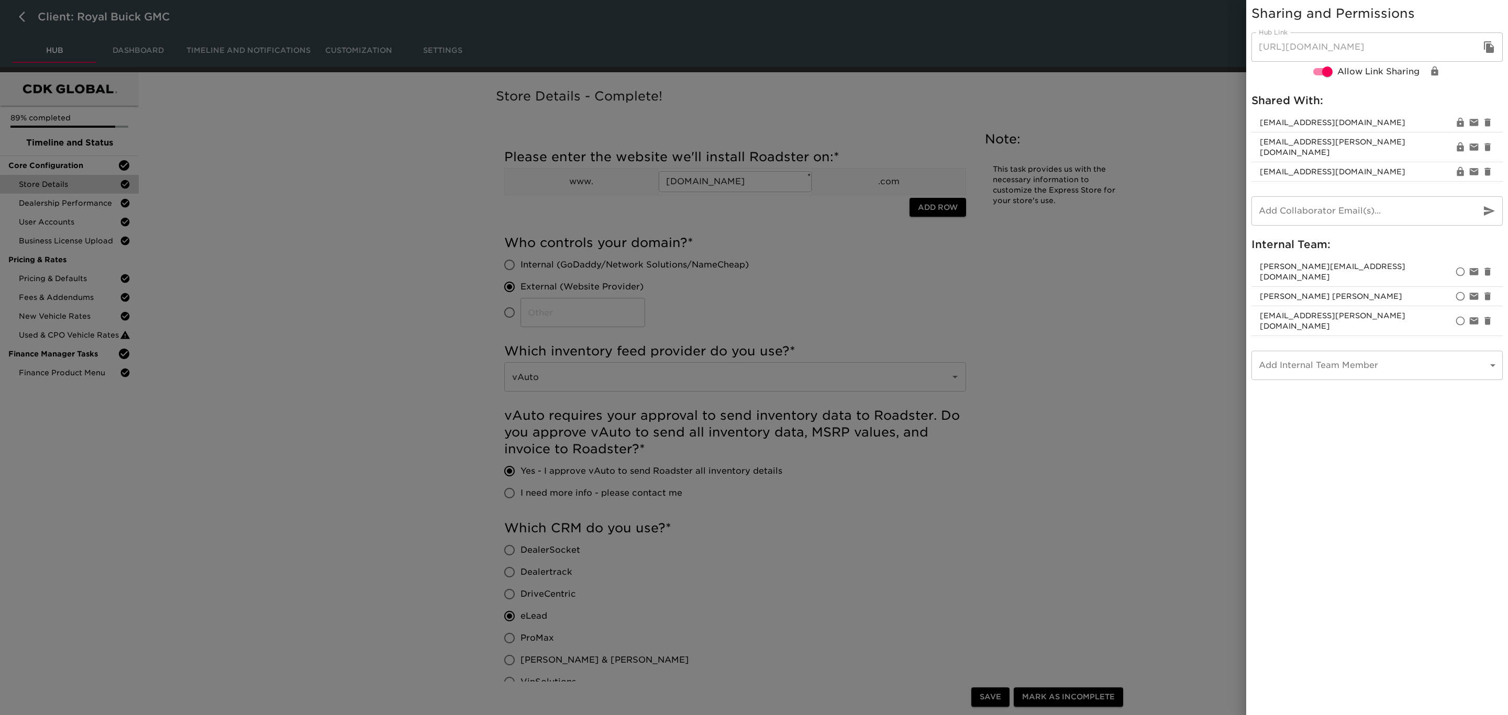
click at [1244, 297] on div at bounding box center [754, 357] width 1508 height 715
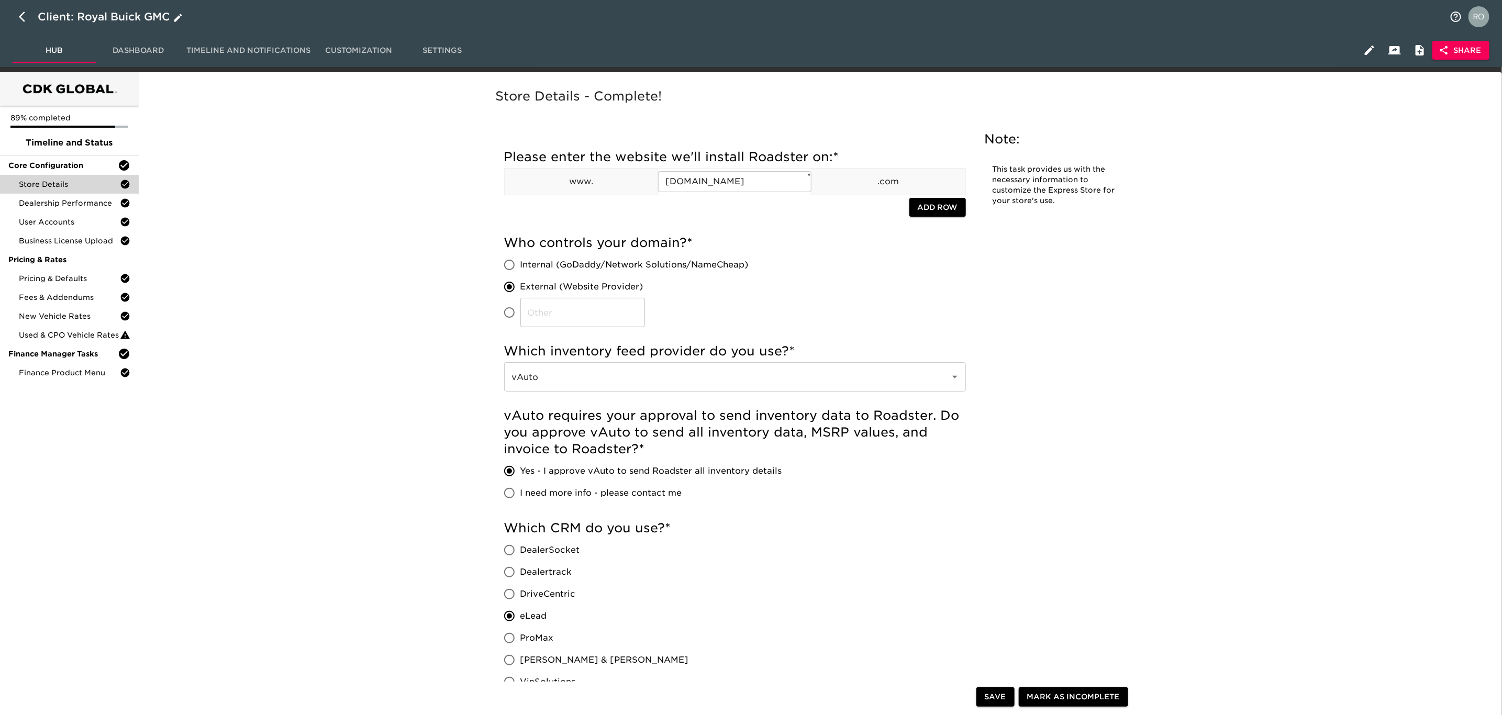
click at [18, 16] on button "button" at bounding box center [25, 16] width 25 height 25
select select "10"
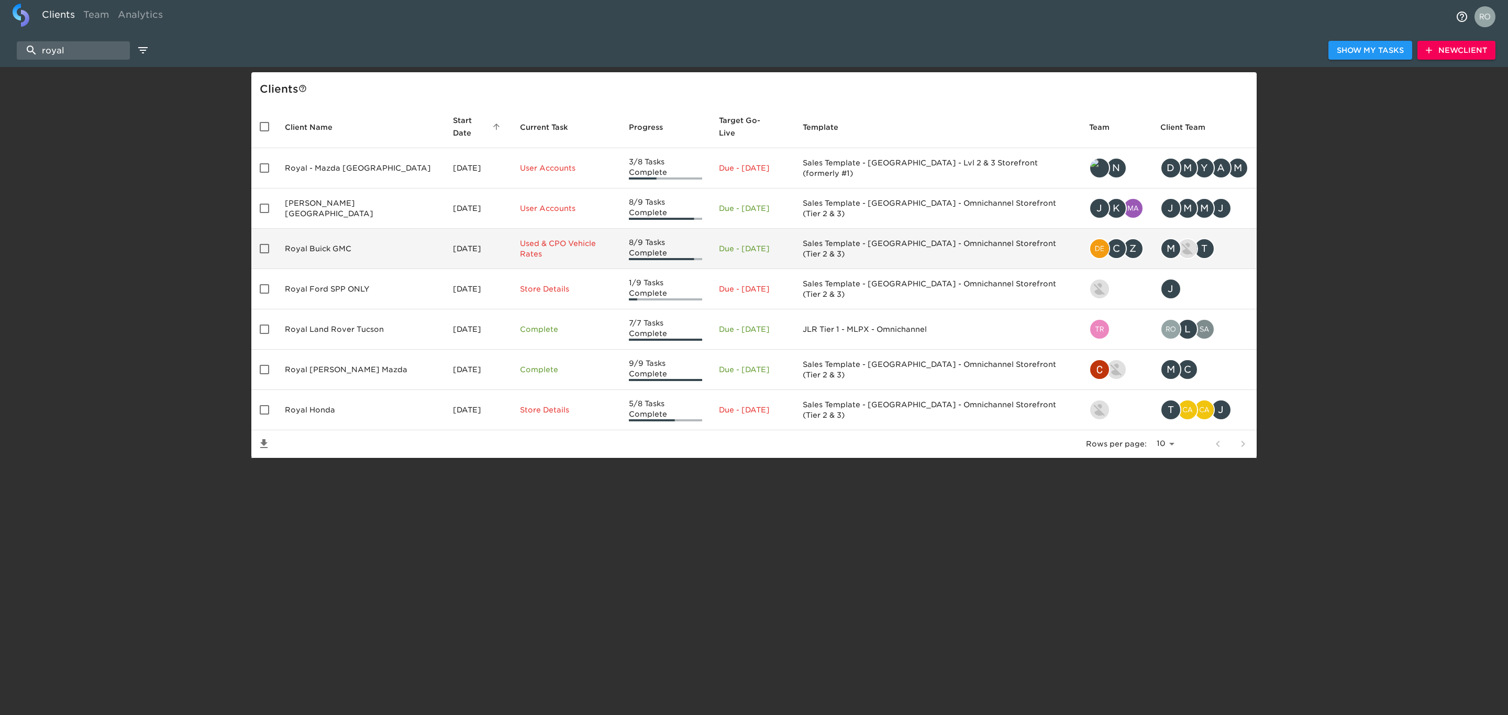
click at [337, 236] on td "Royal Buick GMC" at bounding box center [361, 249] width 168 height 40
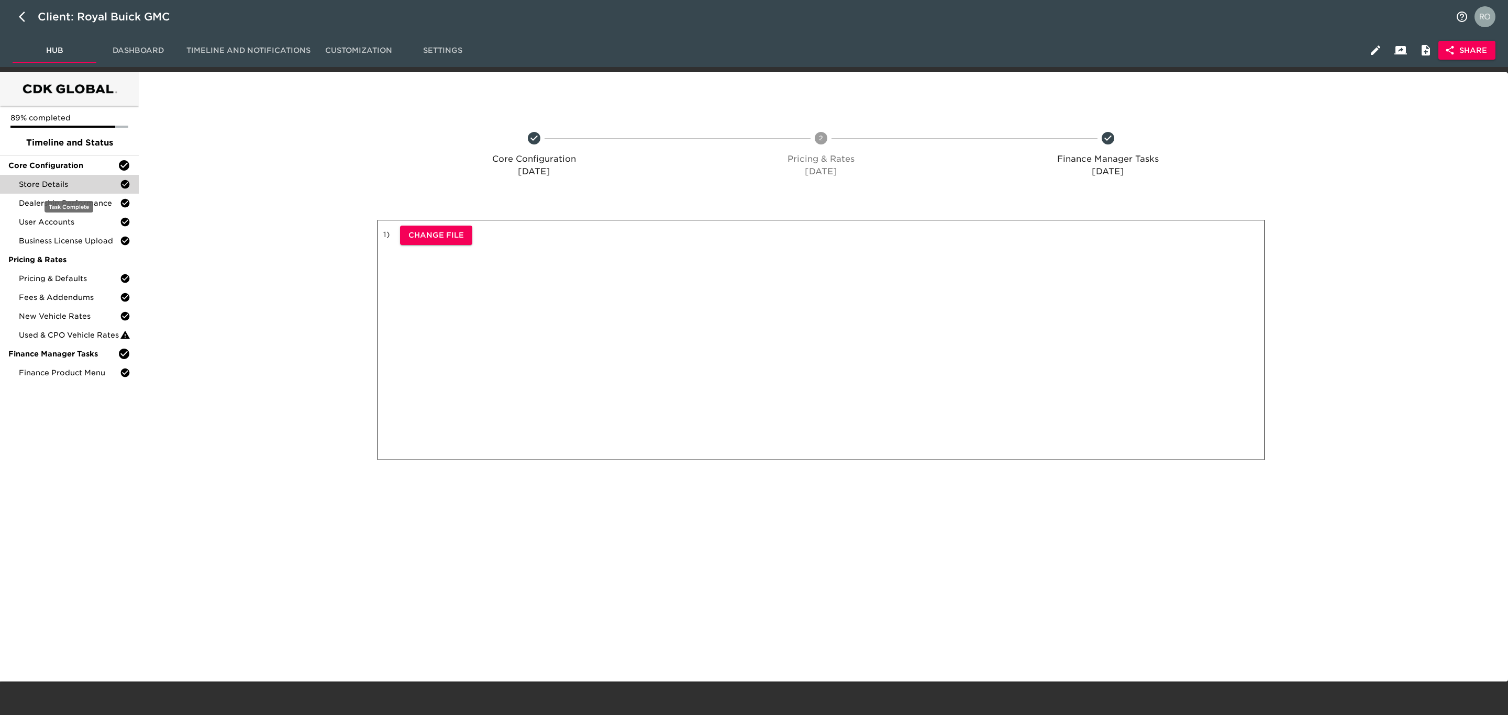
click at [94, 183] on span "Store Details" at bounding box center [69, 184] width 101 height 10
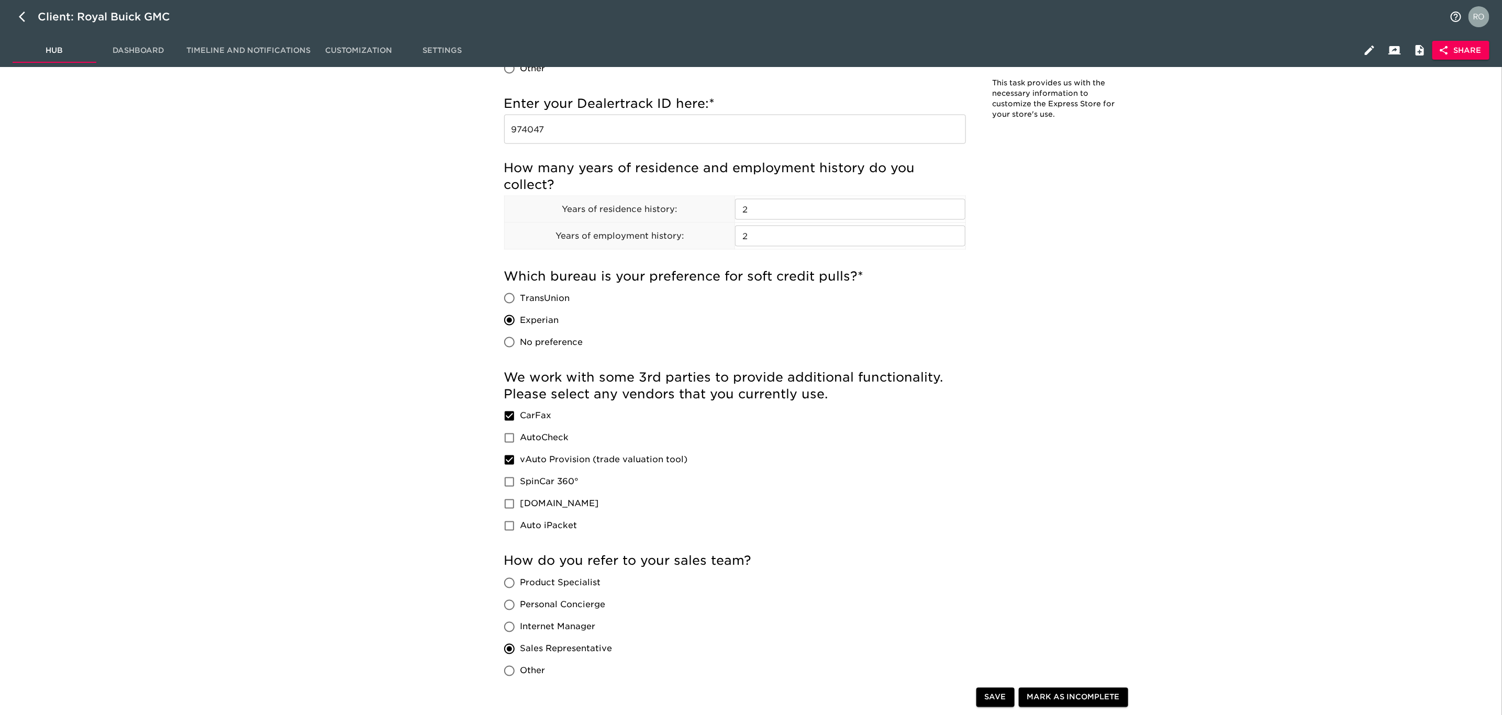
scroll to position [1100, 0]
click at [1474, 41] on button "Share" at bounding box center [1461, 50] width 57 height 19
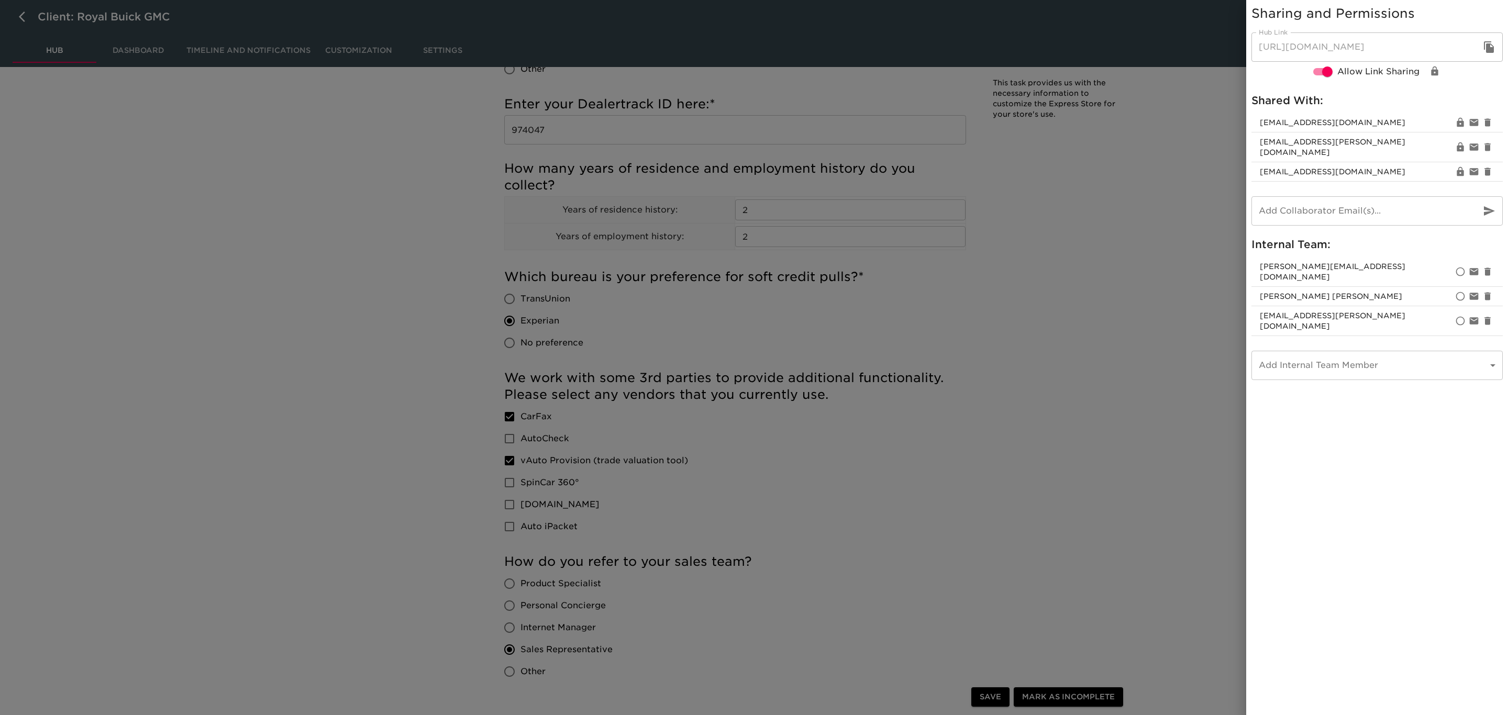
click at [1232, 291] on div at bounding box center [754, 357] width 1508 height 715
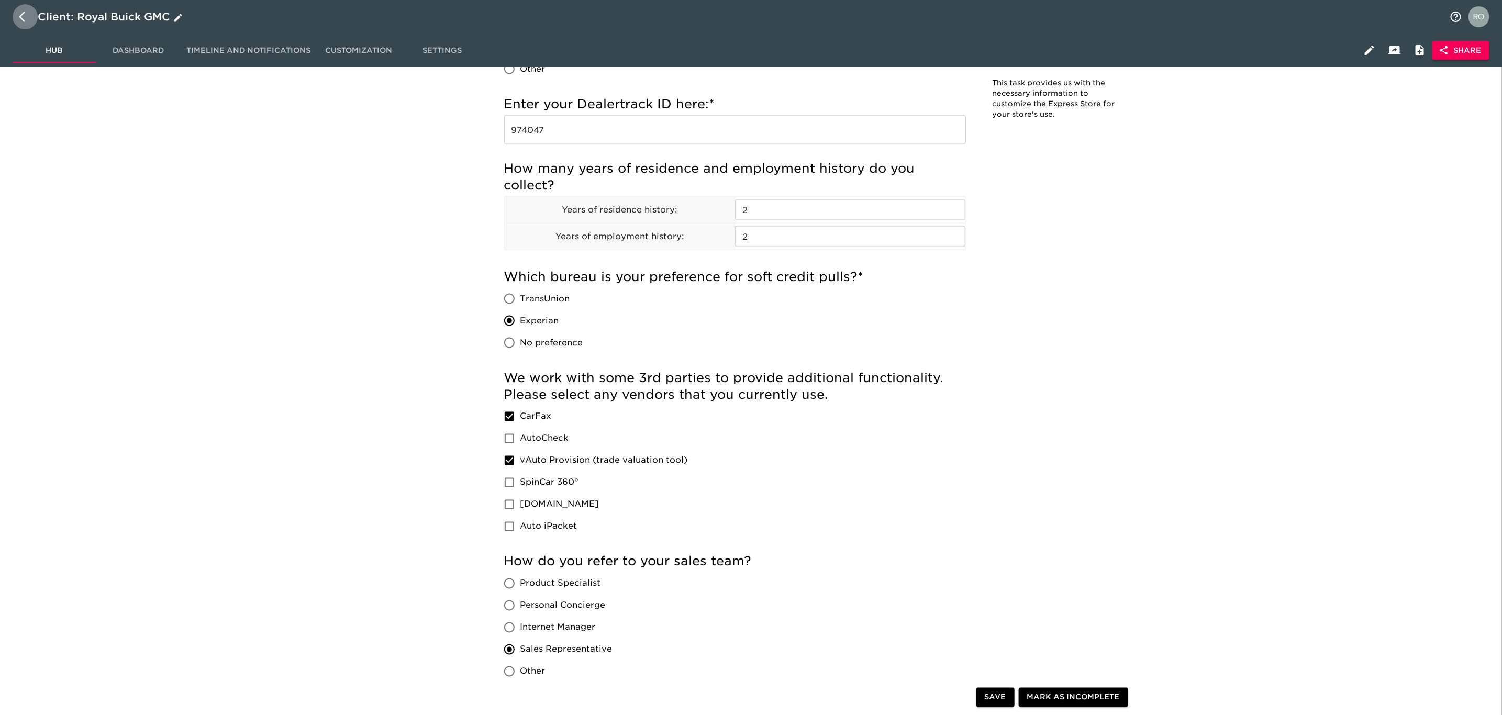
click at [24, 16] on icon "button" at bounding box center [25, 16] width 13 height 13
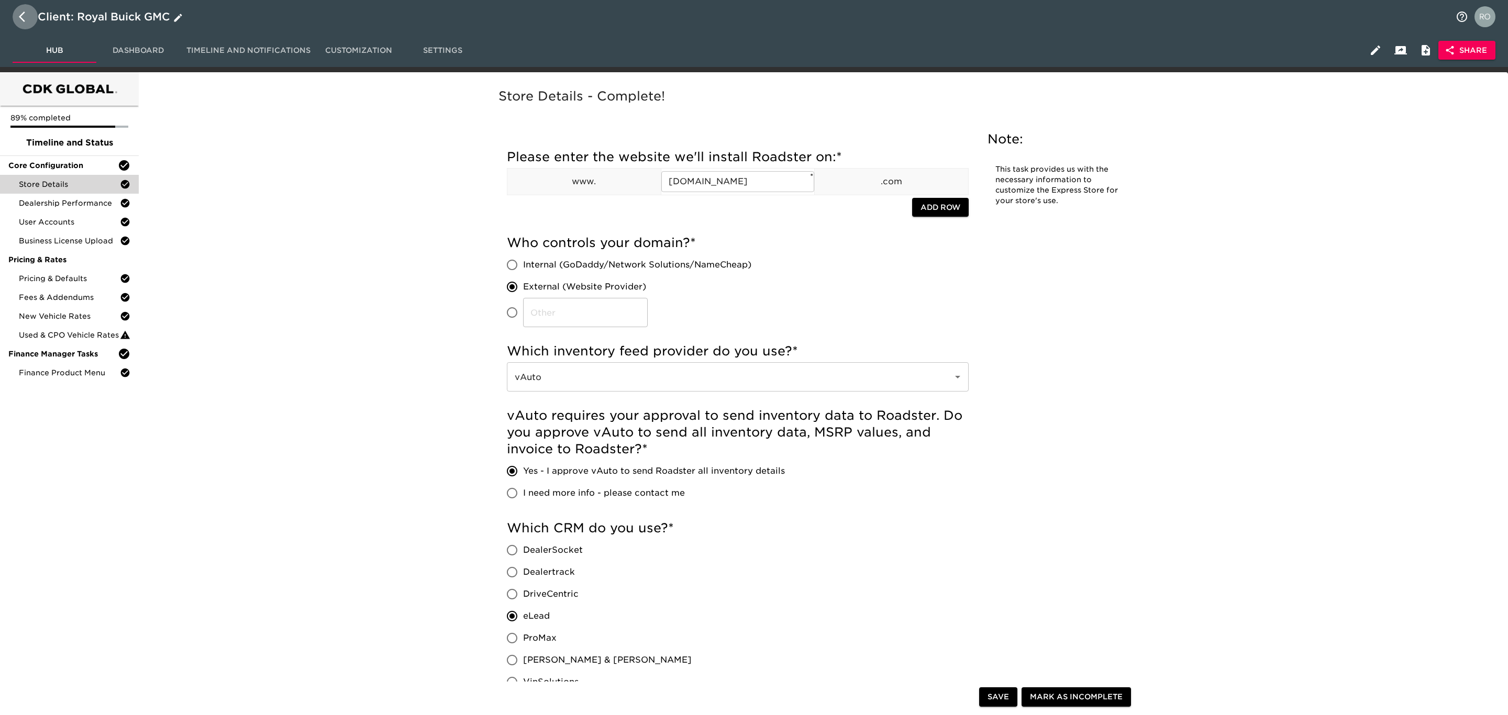
select select "10"
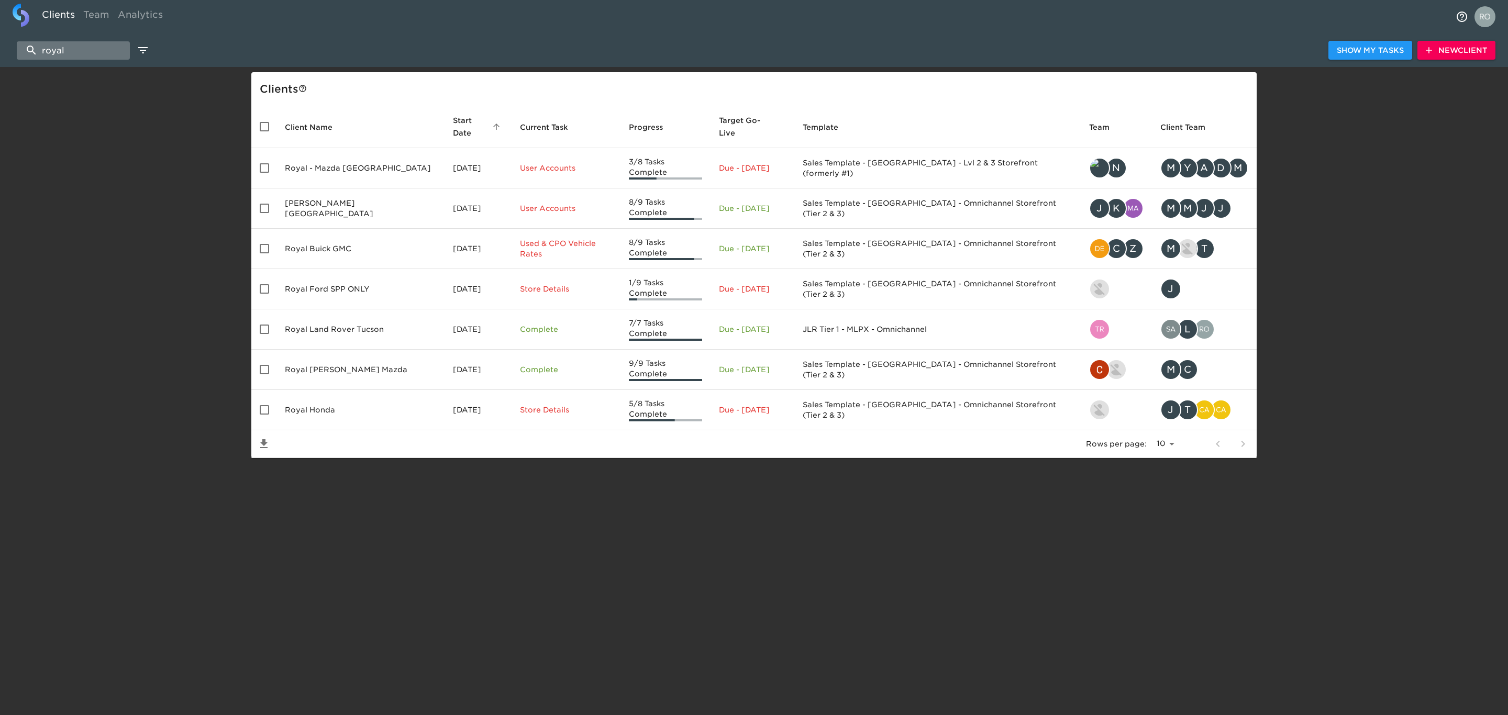
click at [74, 46] on input "royal" at bounding box center [73, 50] width 113 height 18
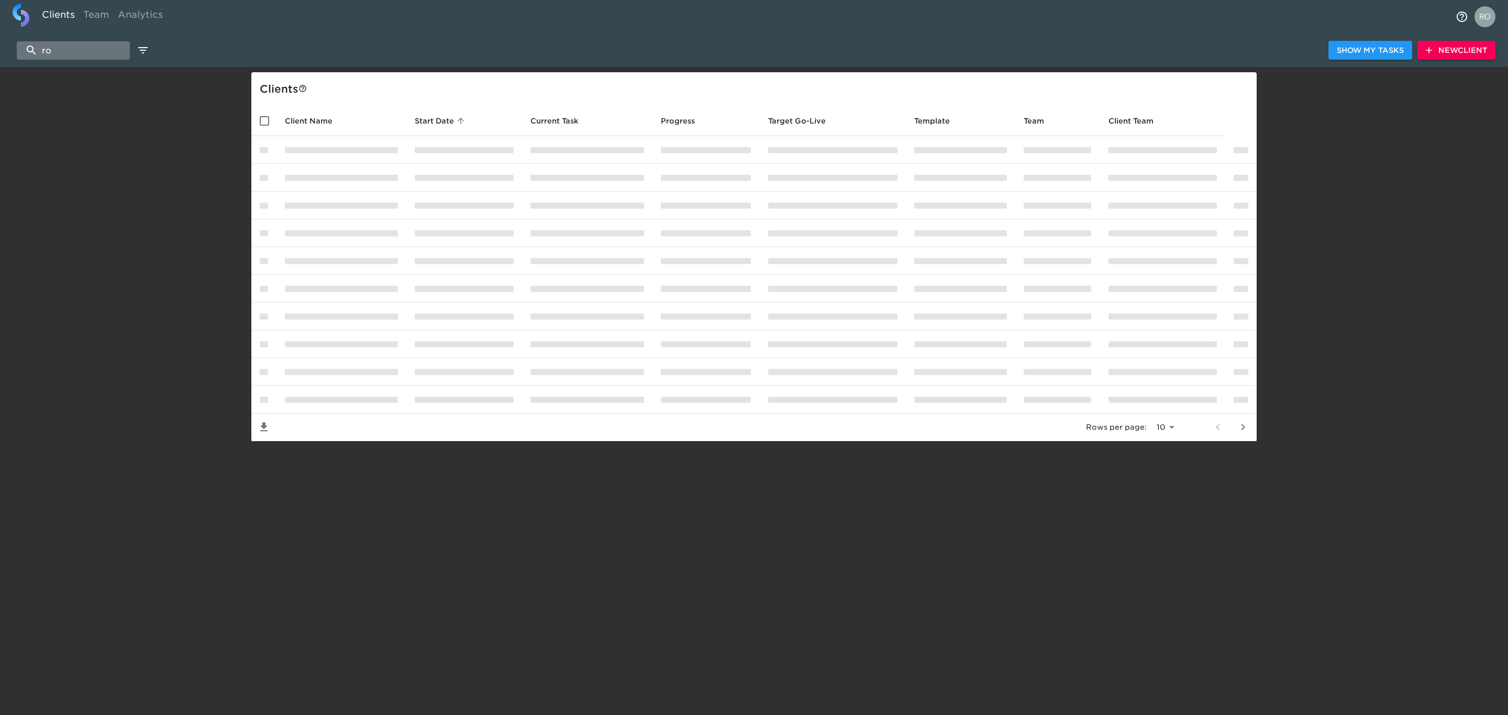
type input "r"
type input "n"
type input "f"
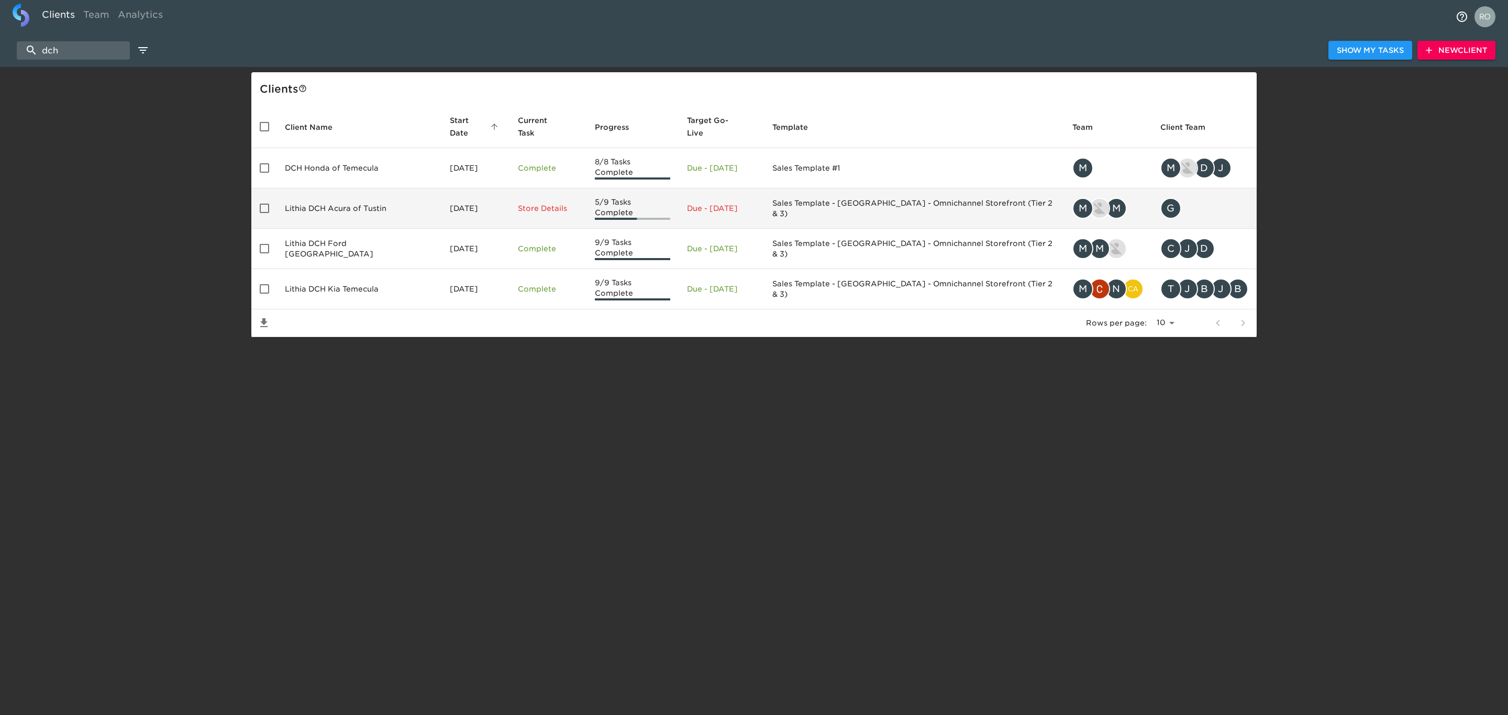
type input "dch"
click at [334, 189] on td "Lithia DCH Acura of Tustin" at bounding box center [359, 209] width 165 height 40
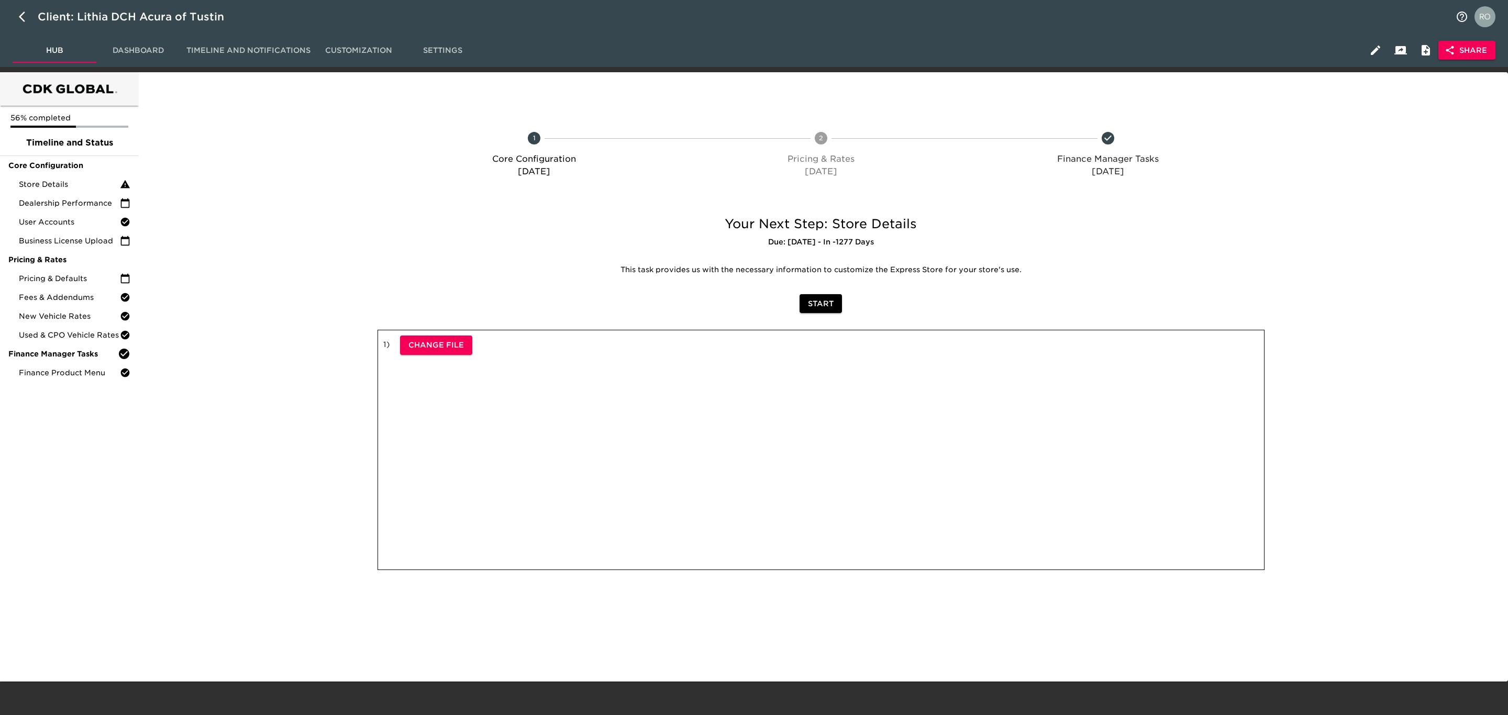
click at [1469, 52] on span "Share" at bounding box center [1467, 50] width 40 height 13
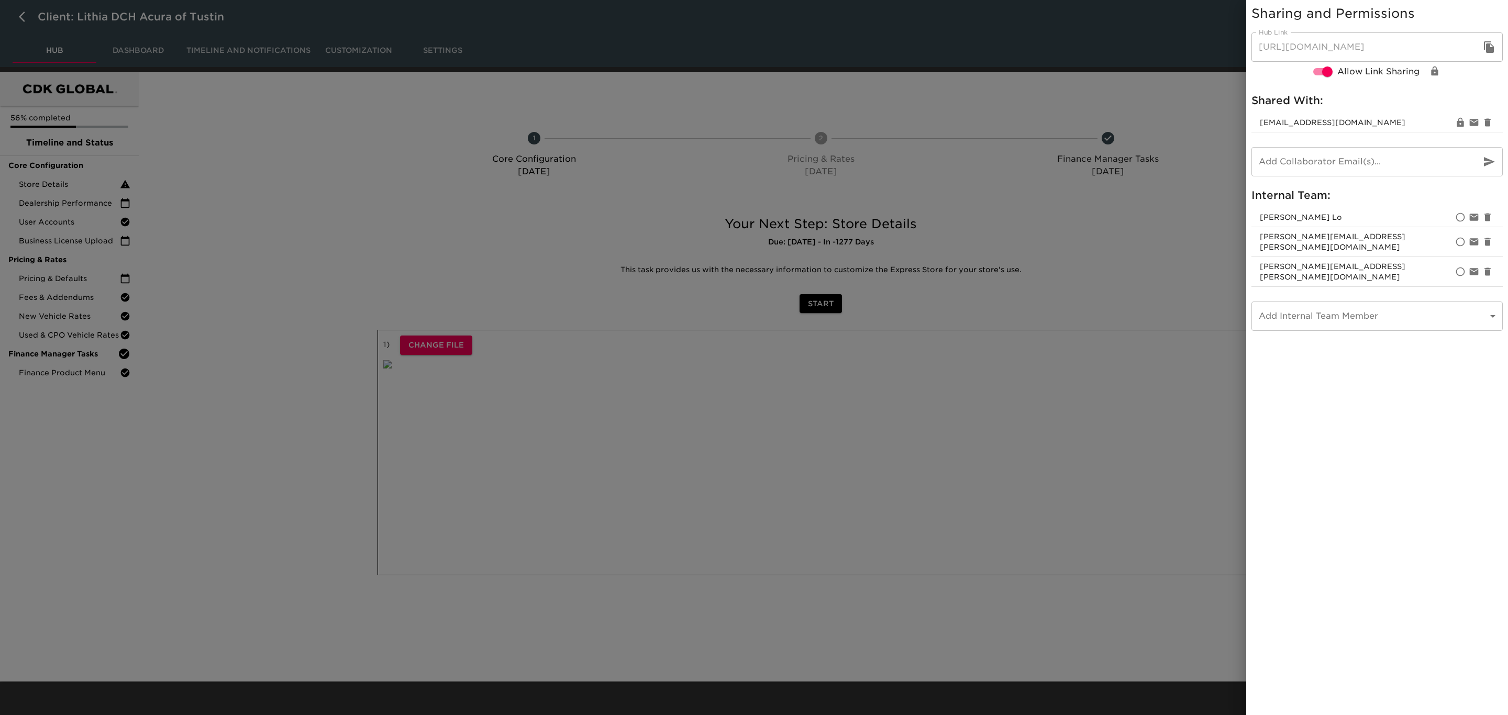
click at [1144, 200] on div at bounding box center [754, 357] width 1508 height 715
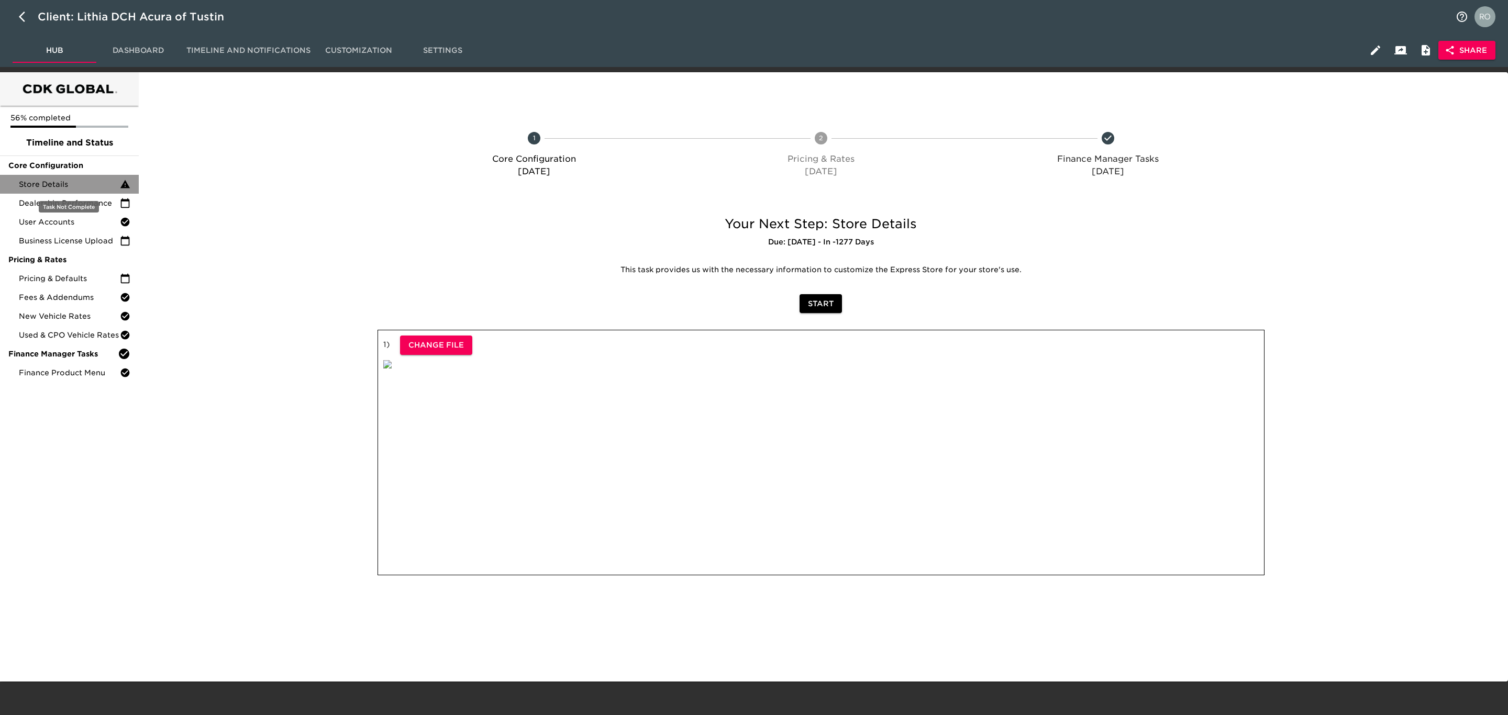
click at [85, 191] on div "Store Details" at bounding box center [69, 184] width 139 height 19
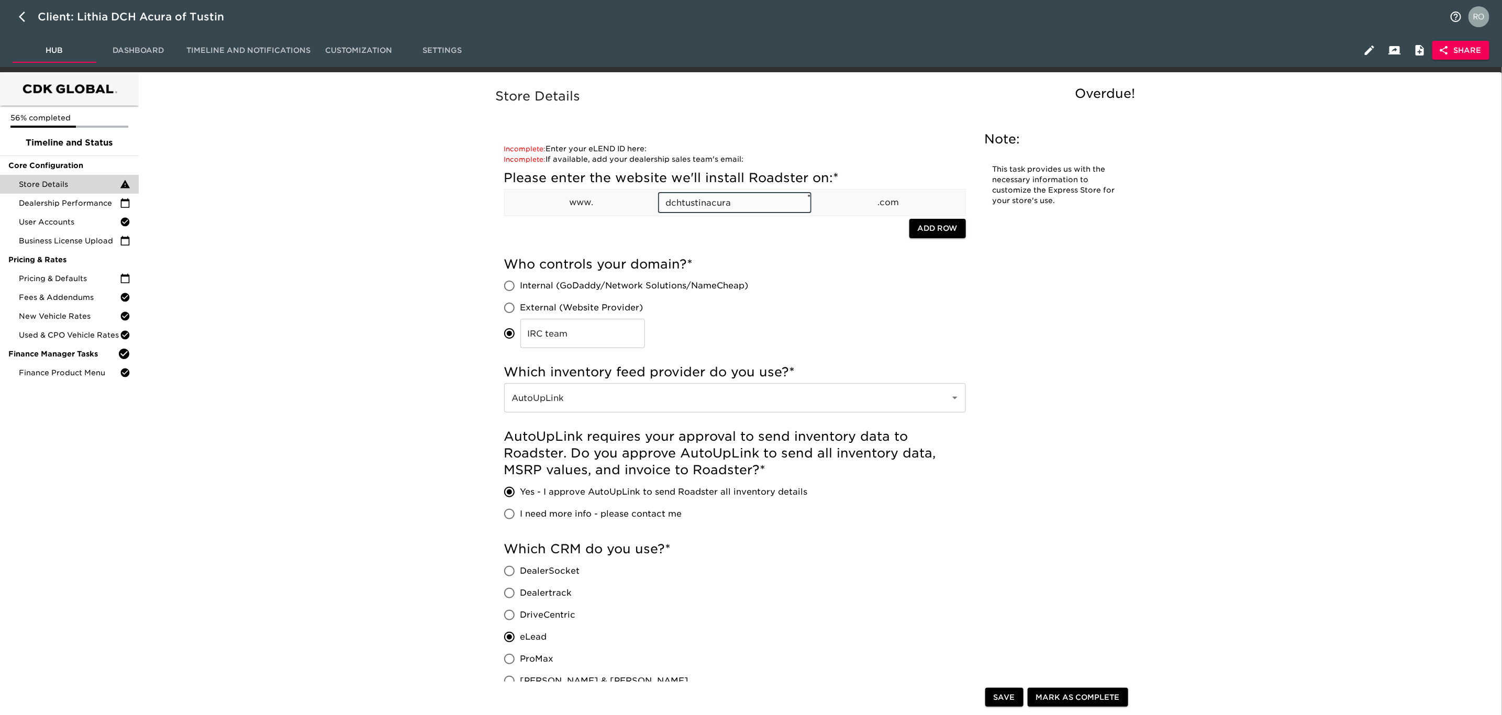
drag, startPoint x: 743, startPoint y: 200, endPoint x: 609, endPoint y: 200, distance: 134.6
click at [609, 200] on tr "www. dchtustinacura ​ * .com" at bounding box center [734, 203] width 461 height 27
click at [732, 228] on div at bounding box center [706, 229] width 405 height 21
click at [98, 200] on span "Dealership Performance" at bounding box center [69, 203] width 101 height 10
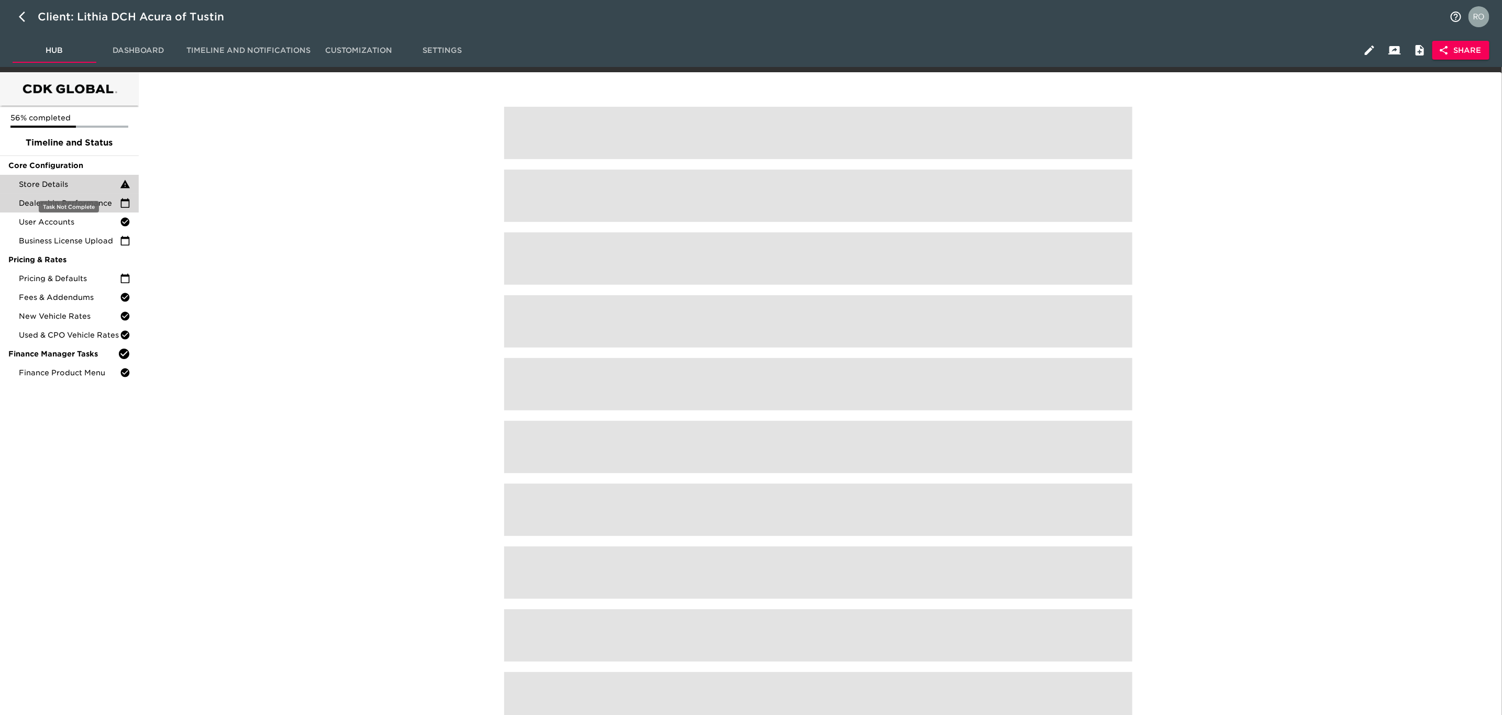
click at [92, 181] on span "Store Details" at bounding box center [69, 184] width 101 height 10
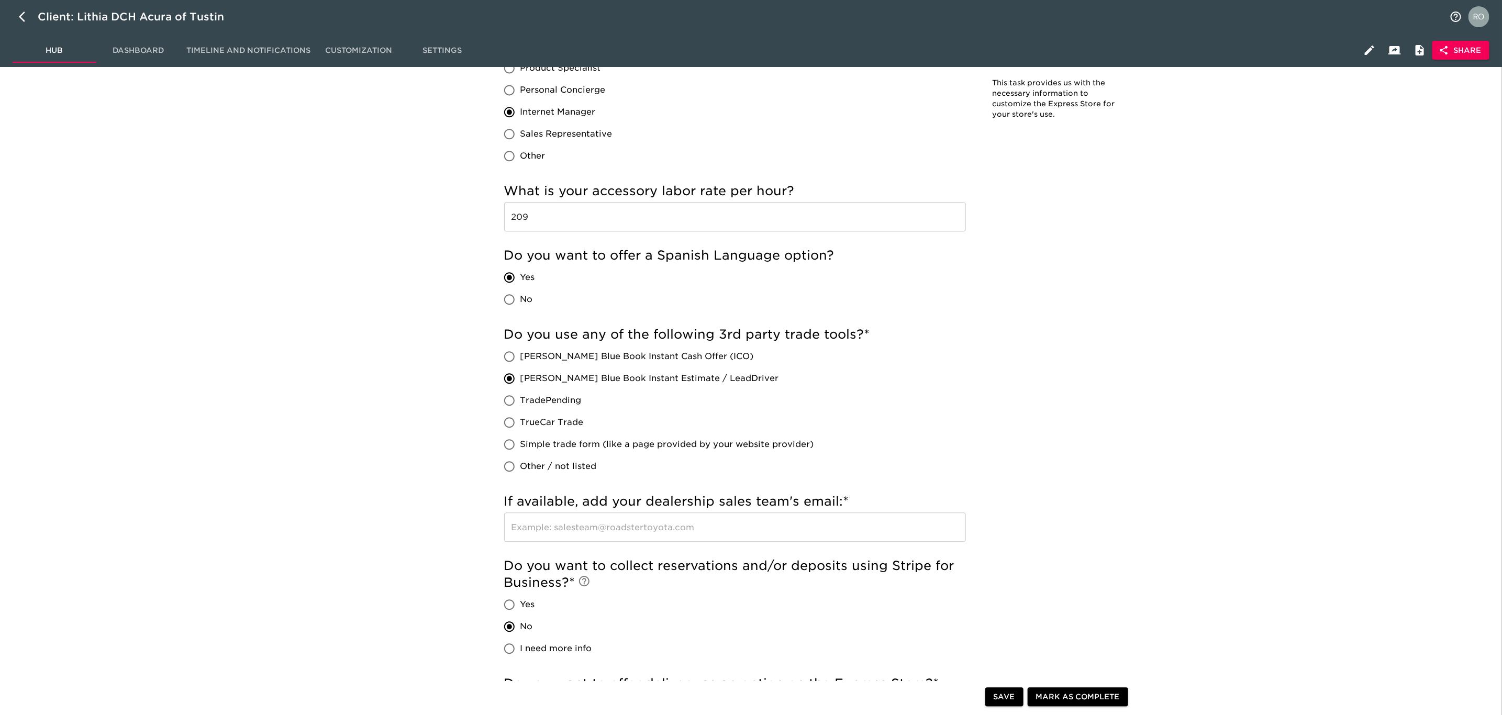
scroll to position [1359, 0]
